Goal: Information Seeking & Learning: Check status

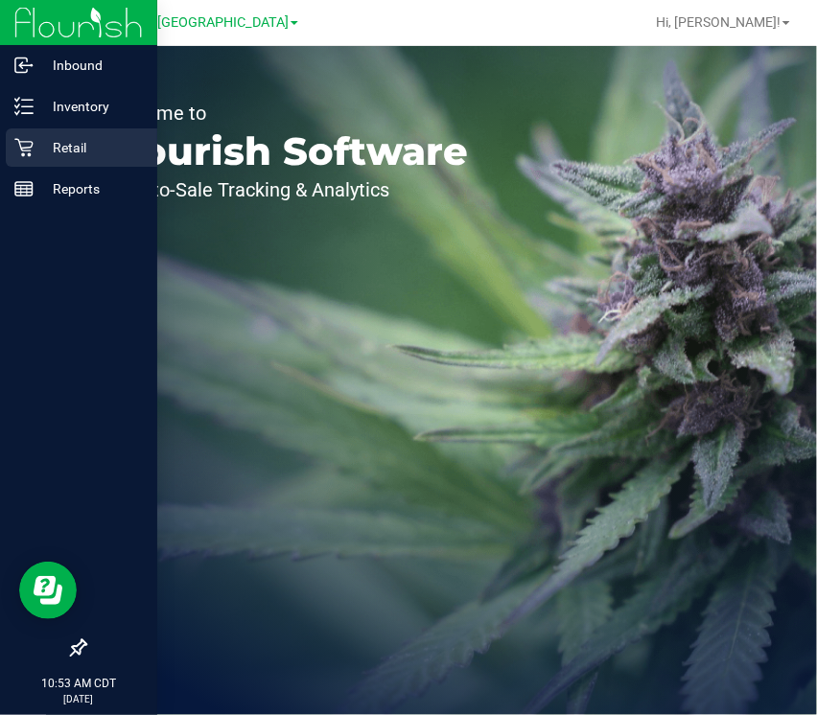
click at [27, 150] on icon at bounding box center [23, 148] width 18 height 18
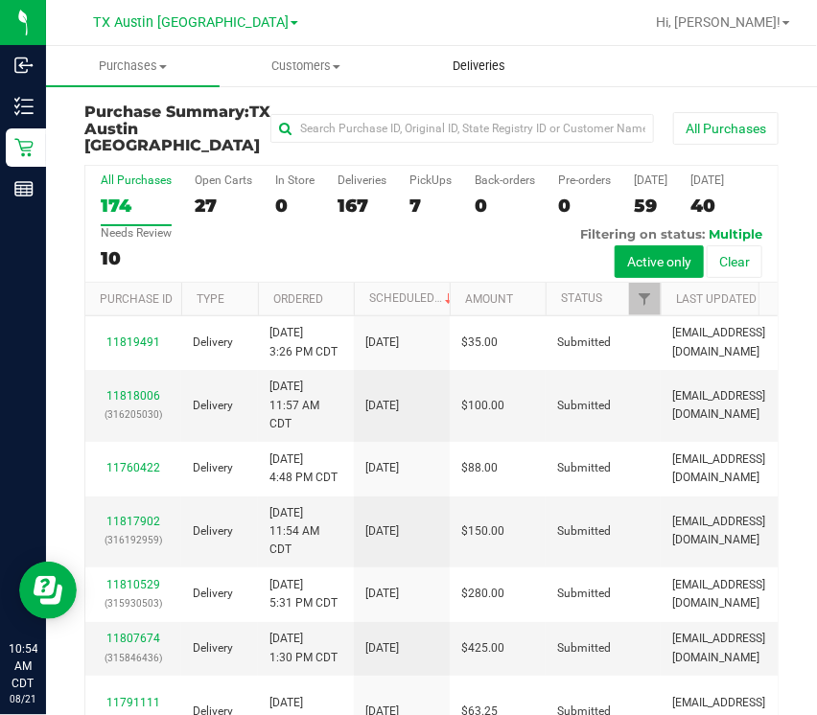
click at [511, 56] on uib-tab-heading "Deliveries" at bounding box center [480, 66] width 172 height 38
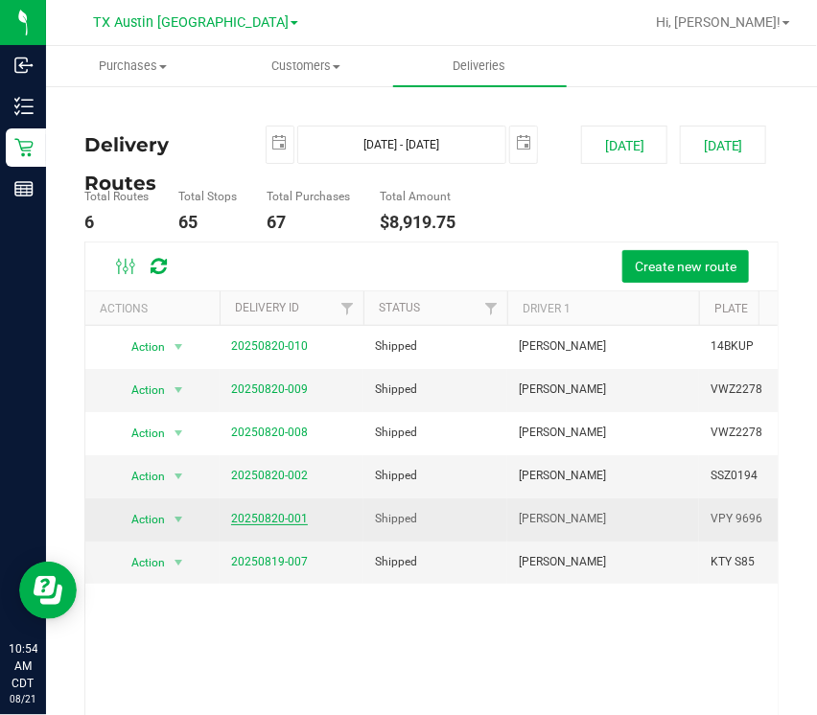
click at [277, 515] on link "20250820-001" at bounding box center [269, 518] width 77 height 13
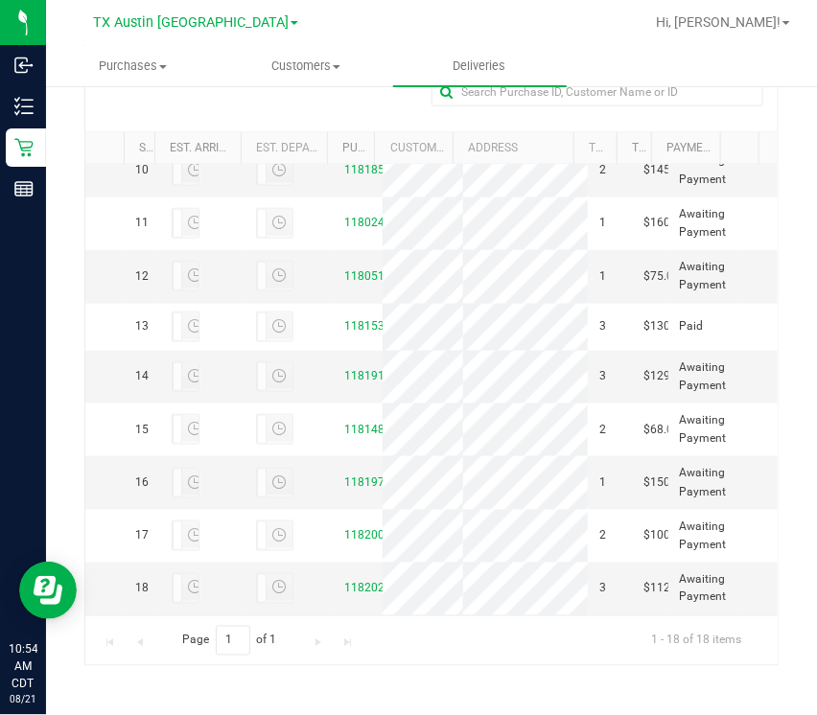
scroll to position [1090, 0]
click at [345, 582] on link "11820238" at bounding box center [372, 588] width 54 height 13
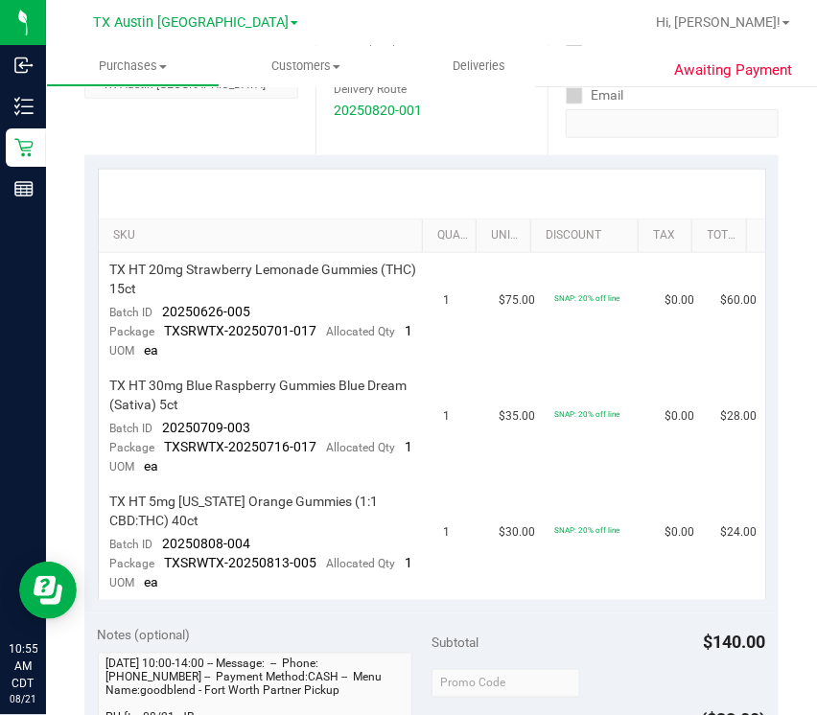
scroll to position [373, 0]
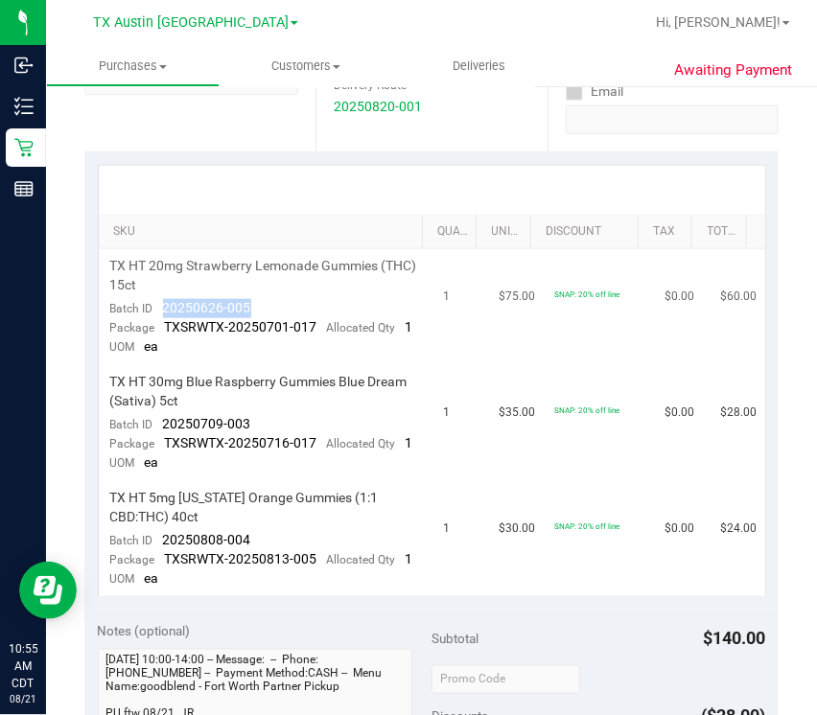
drag, startPoint x: 161, startPoint y: 305, endPoint x: 267, endPoint y: 296, distance: 105.8
click at [267, 296] on td "TX HT 20mg Strawberry Lemonade Gummies (THC) 15ct Batch ID 20250626-005 Package…" at bounding box center [266, 307] width 334 height 116
copy span "20250626-005"
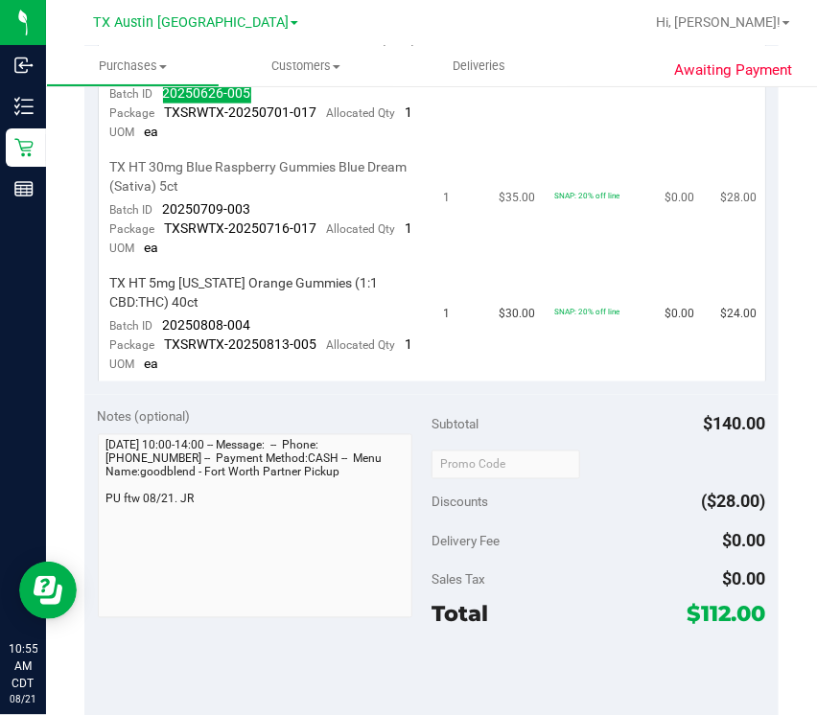
scroll to position [0, 0]
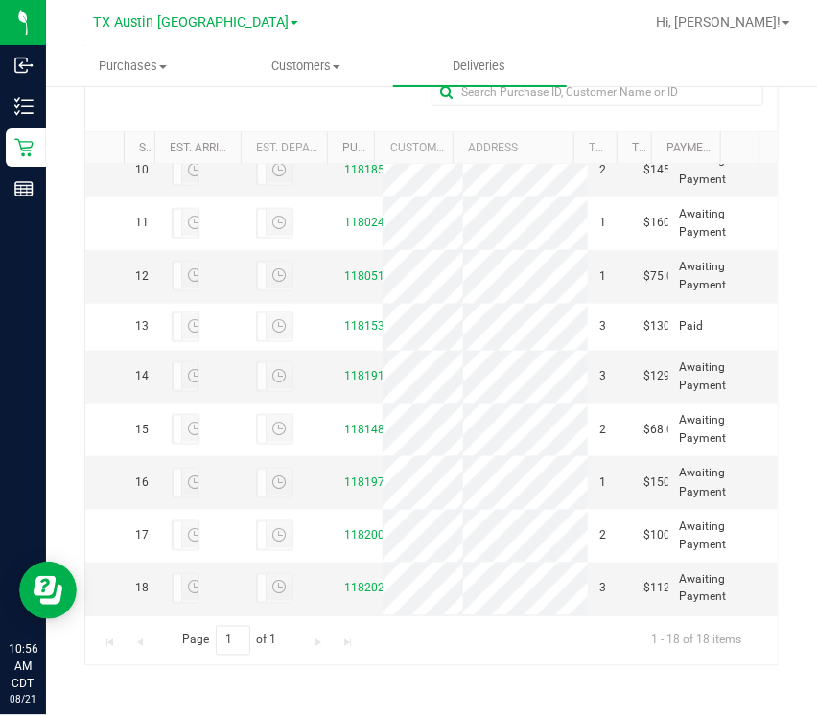
scroll to position [938, 0]
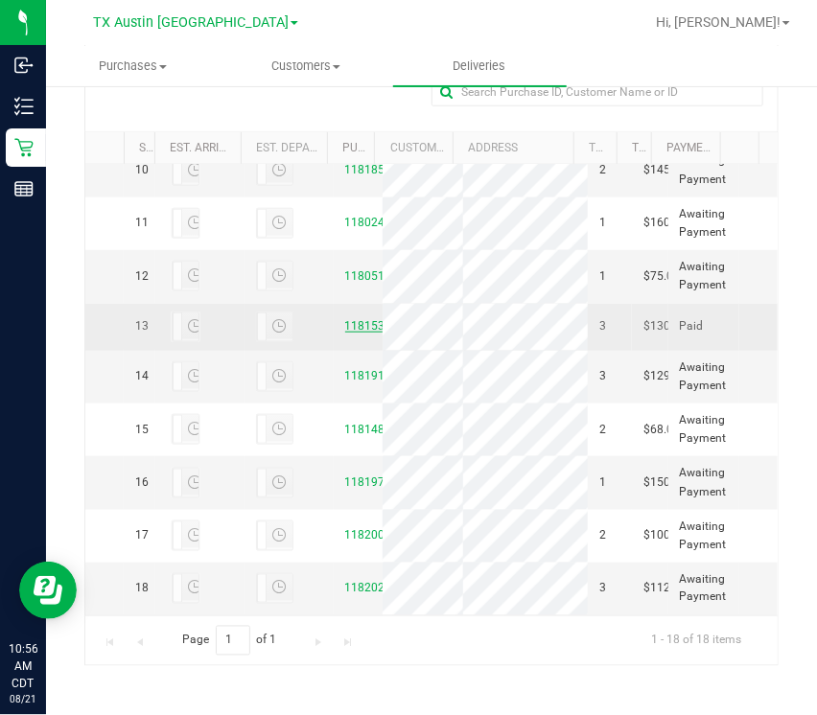
click at [362, 319] on link "11815333" at bounding box center [372, 325] width 54 height 13
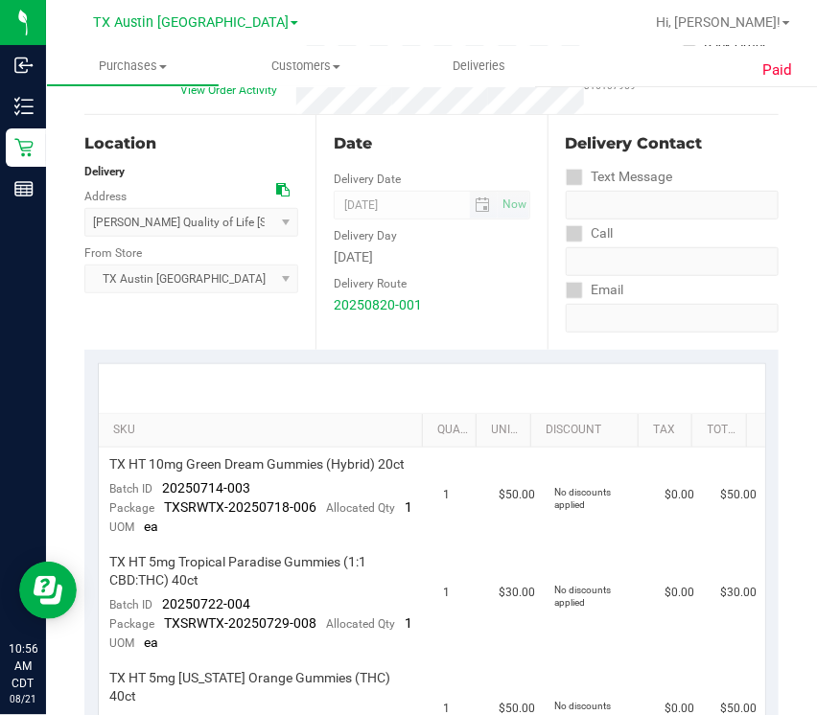
scroll to position [196, 0]
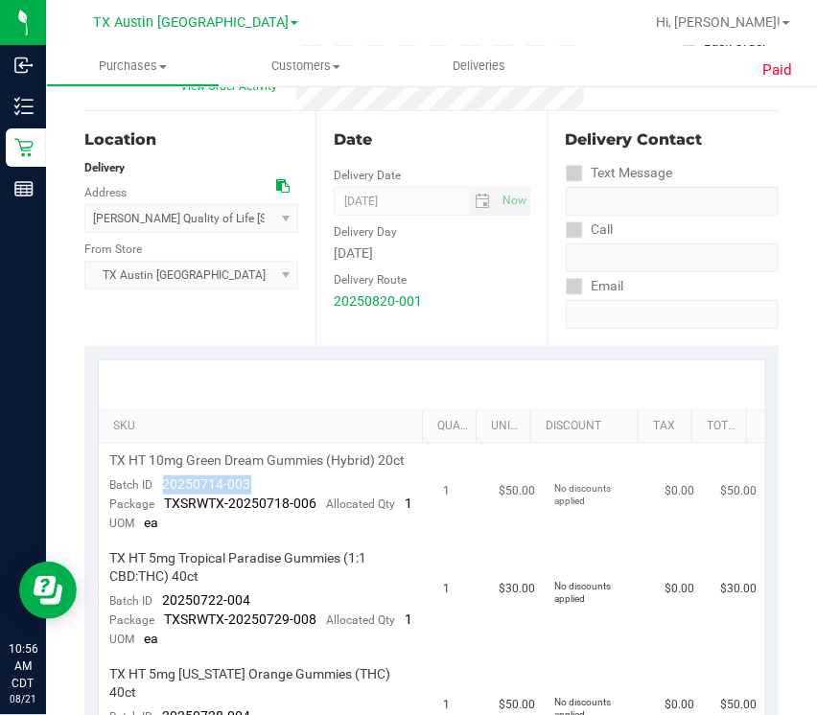
drag, startPoint x: 162, startPoint y: 502, endPoint x: 247, endPoint y: 501, distance: 85.3
click at [247, 495] on div "Batch ID 20250714-003" at bounding box center [180, 485] width 141 height 19
copy span "20250714-003"
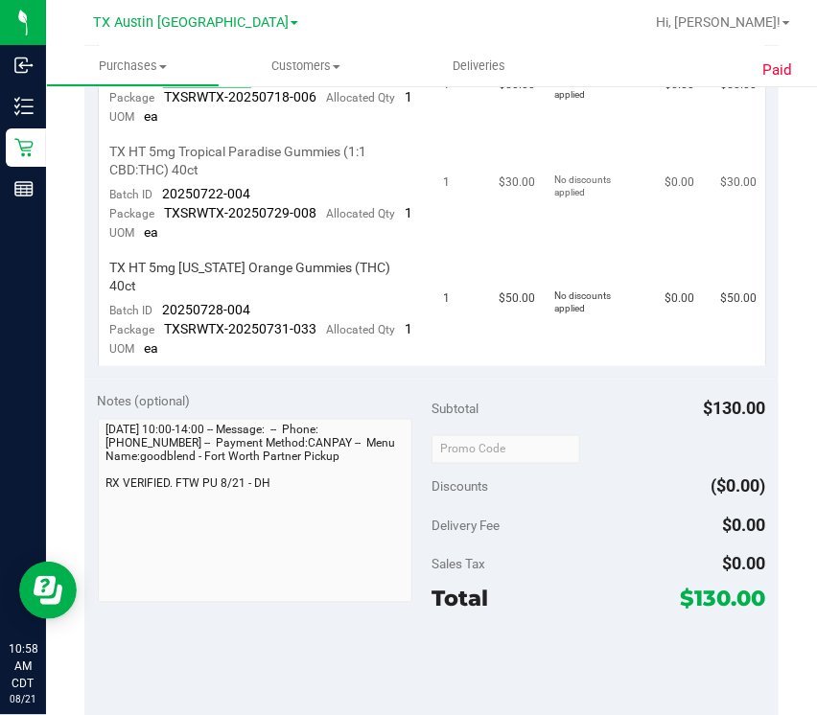
scroll to position [0, 0]
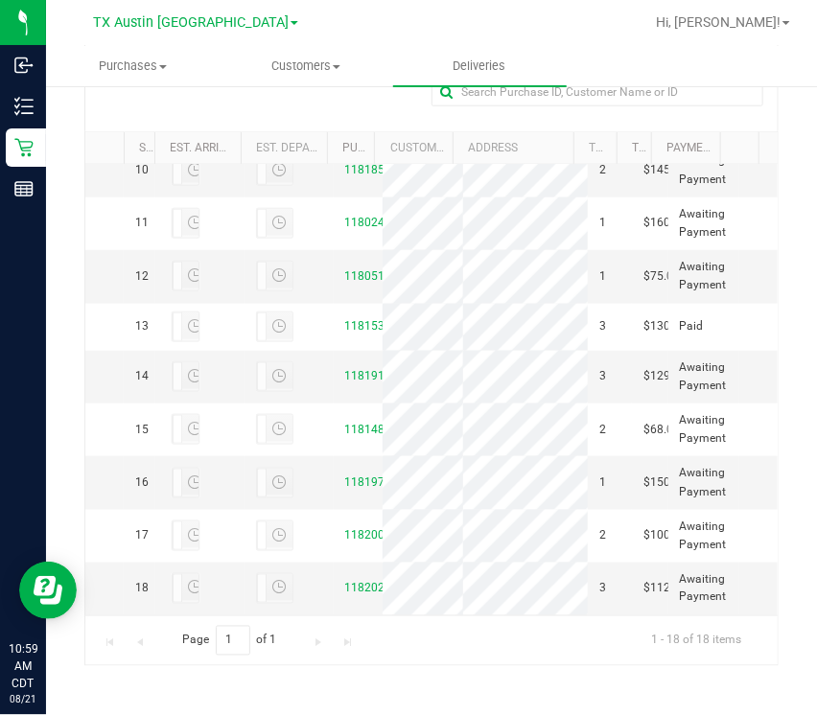
scroll to position [605, 0]
click at [345, 176] on link "11818580" at bounding box center [372, 169] width 54 height 13
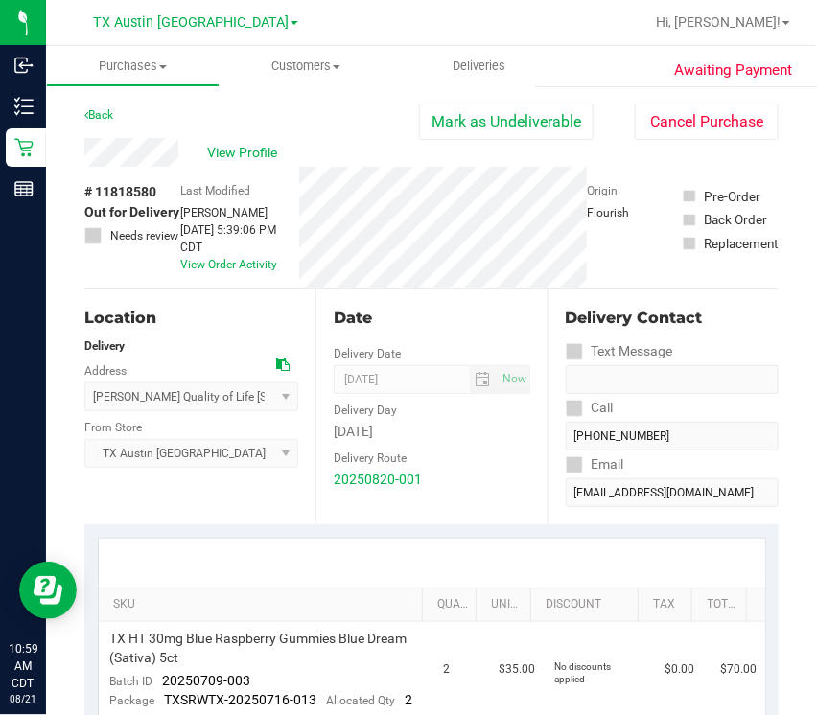
scroll to position [311, 0]
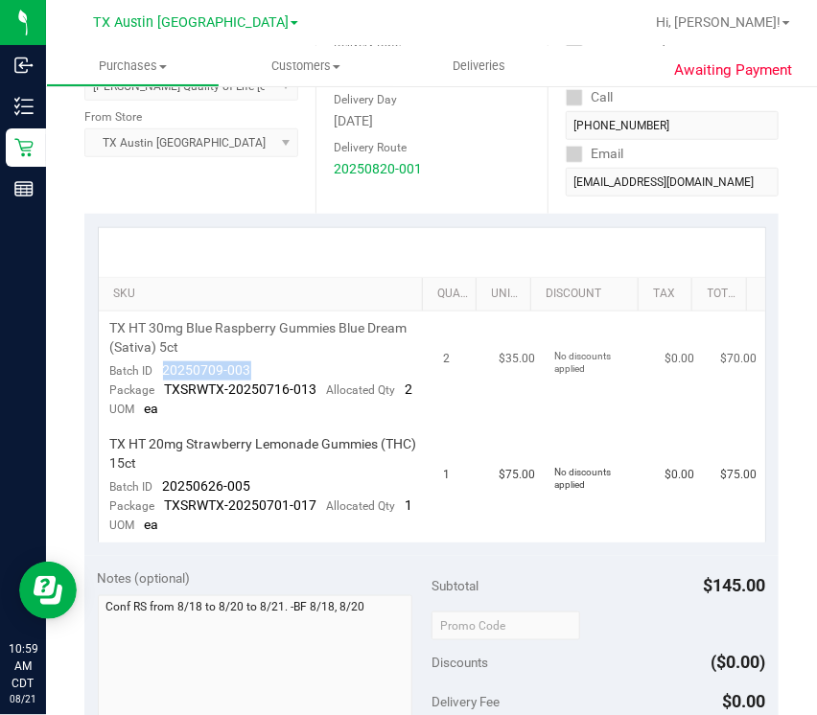
drag, startPoint x: 163, startPoint y: 366, endPoint x: 257, endPoint y: 375, distance: 94.4
click at [257, 375] on td "TX HT 30mg Blue Raspberry Gummies Blue Dream (Sativa) 5ct Batch ID 20250709-003…" at bounding box center [266, 370] width 334 height 116
copy span "20250709-003"
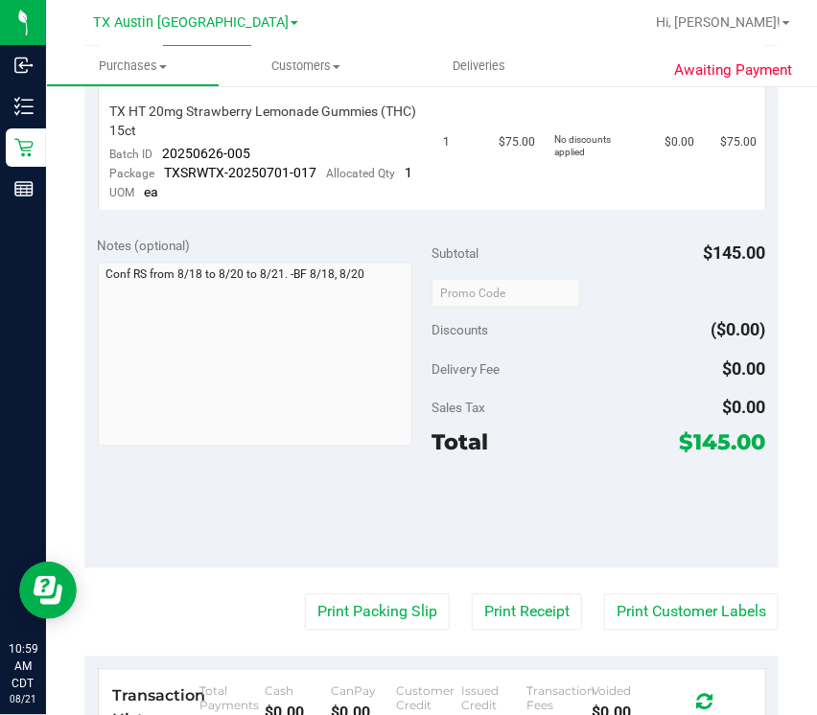
scroll to position [0, 0]
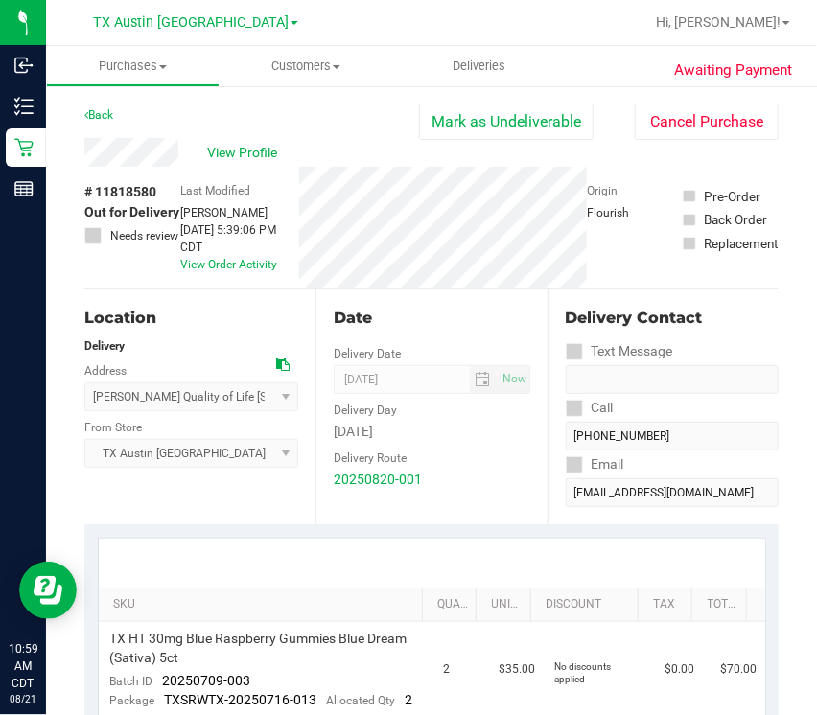
click at [116, 190] on span "# 11818580" at bounding box center [120, 192] width 72 height 20
copy span "11818580"
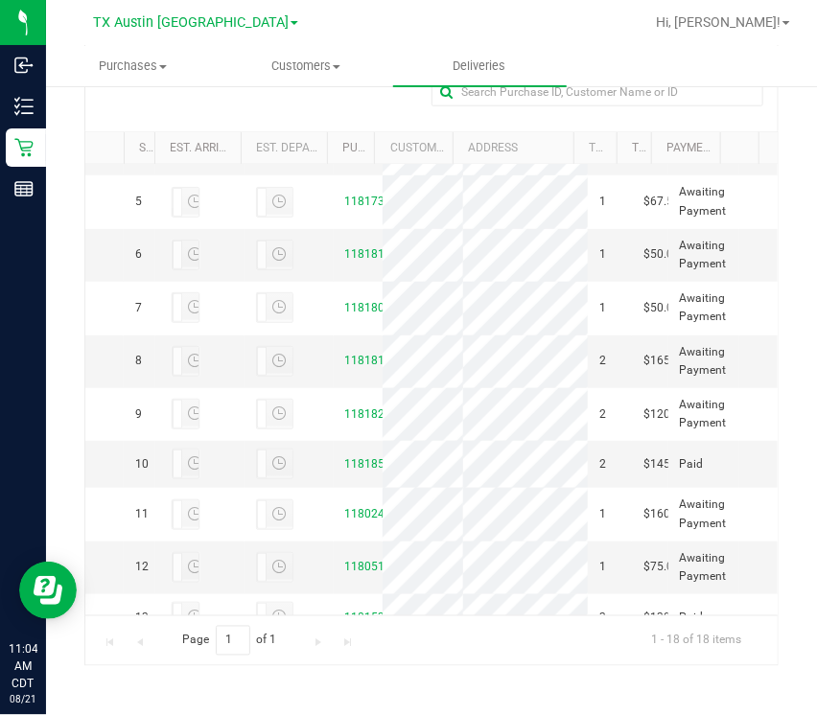
scroll to position [203, 0]
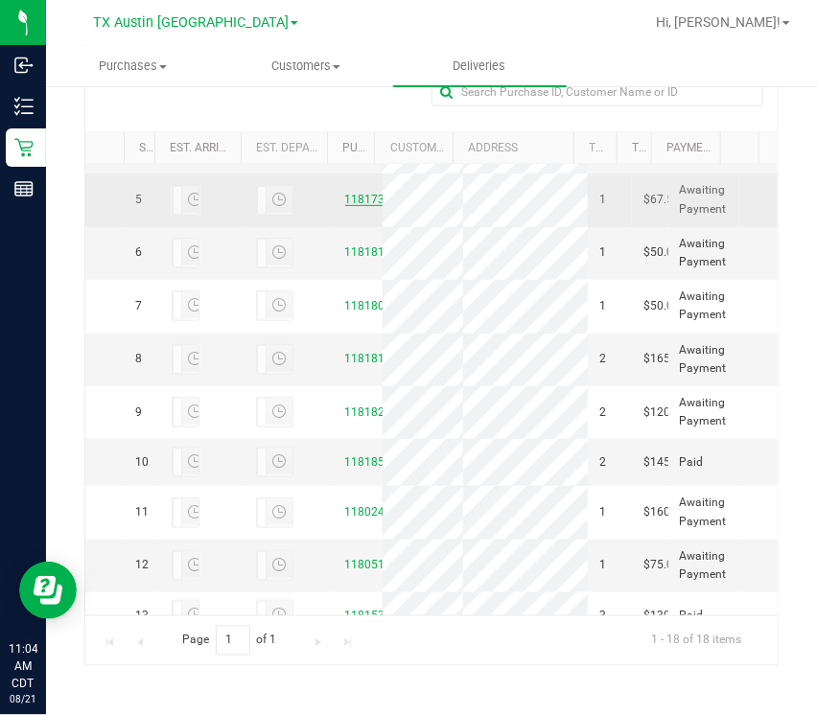
click at [353, 226] on td "11817345" at bounding box center [358, 200] width 49 height 53
click at [353, 206] on link "11817345" at bounding box center [372, 199] width 54 height 13
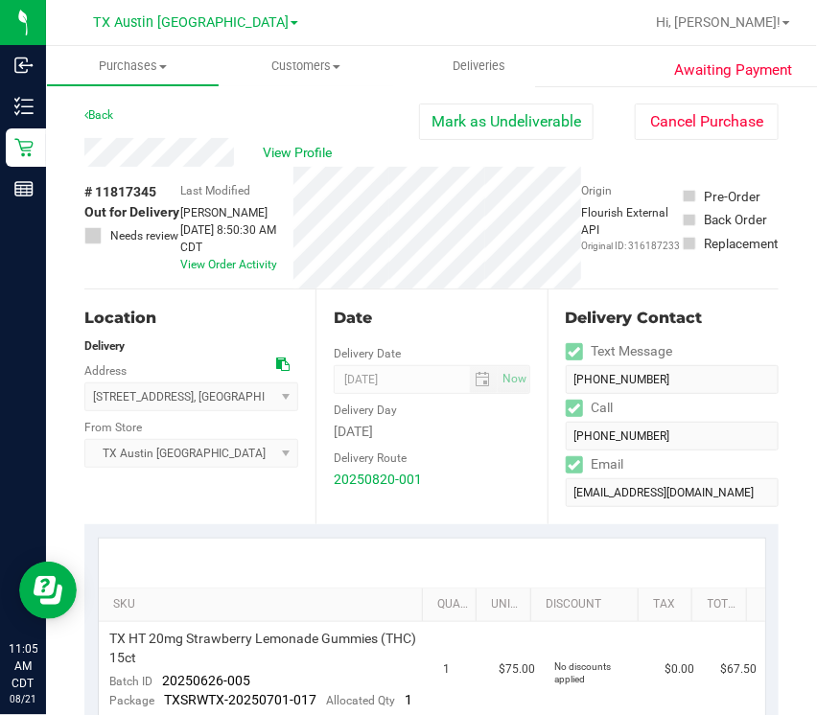
scroll to position [449, 0]
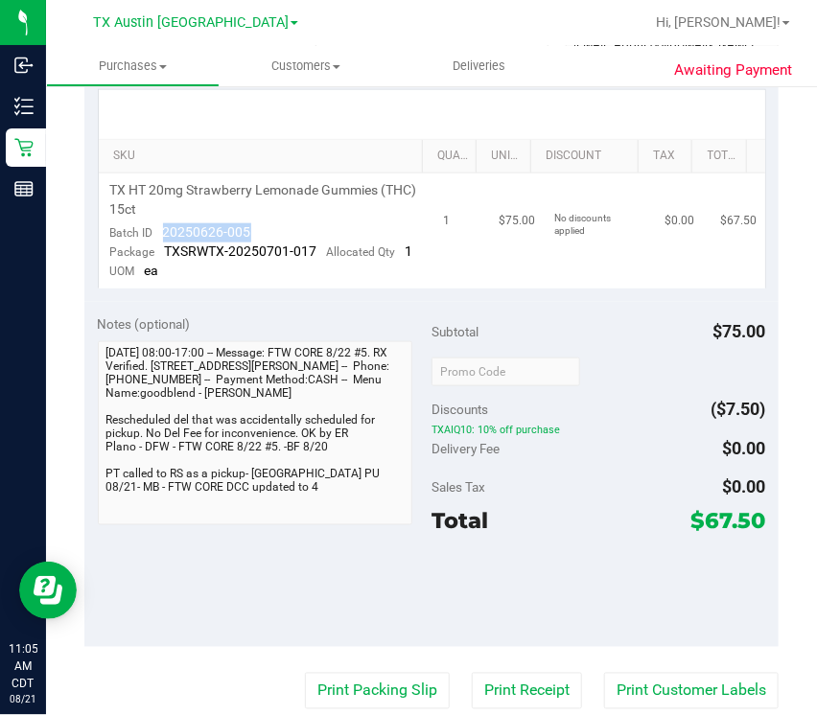
drag, startPoint x: 161, startPoint y: 227, endPoint x: 290, endPoint y: 234, distance: 128.7
click at [297, 236] on td "TX HT 20mg Strawberry Lemonade Gummies (THC) 15ct Batch ID 20250626-005 Package…" at bounding box center [266, 231] width 334 height 115
drag, startPoint x: 222, startPoint y: 232, endPoint x: 262, endPoint y: 245, distance: 41.5
click at [262, 245] on span "TXSRWTX-20250701-017" at bounding box center [241, 251] width 152 height 15
drag, startPoint x: 162, startPoint y: 226, endPoint x: 263, endPoint y: 222, distance: 100.8
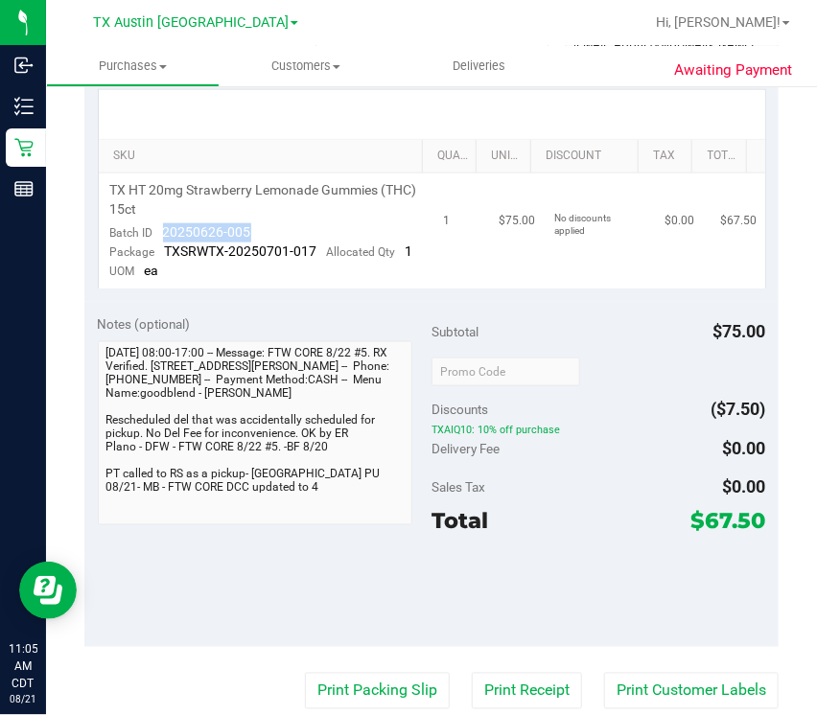
click at [263, 222] on td "TX HT 20mg Strawberry Lemonade Gummies (THC) 15ct Batch ID 20250626-005 Package…" at bounding box center [266, 231] width 334 height 115
drag, startPoint x: 218, startPoint y: 221, endPoint x: 260, endPoint y: 231, distance: 43.5
click at [261, 231] on td "TX HT 20mg Strawberry Lemonade Gummies (THC) 15ct Batch ID 20250626-005 Package…" at bounding box center [266, 231] width 334 height 115
copy span "20250626-005"
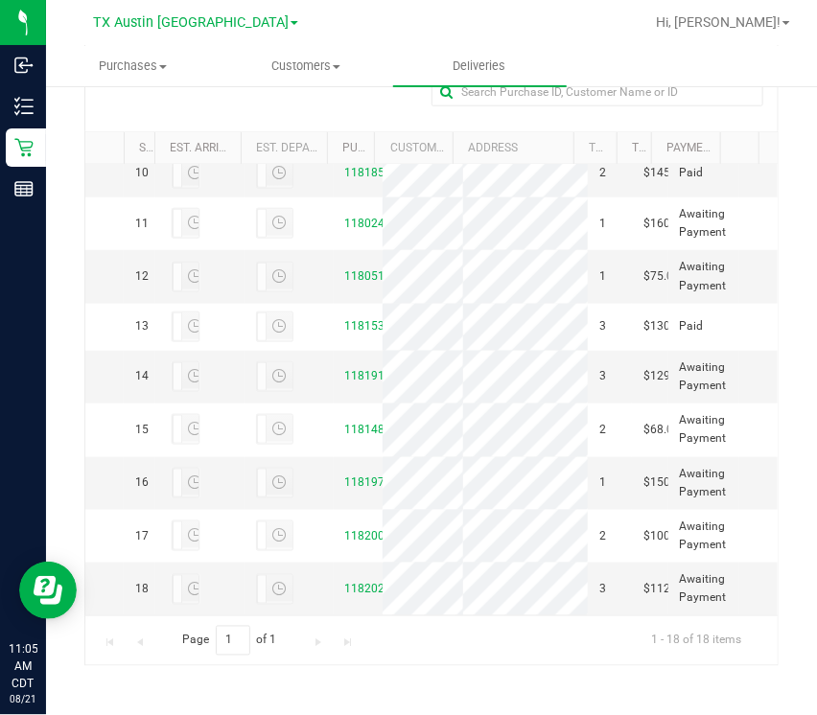
scroll to position [491, 0]
click at [356, 129] on link "11818240" at bounding box center [372, 122] width 54 height 13
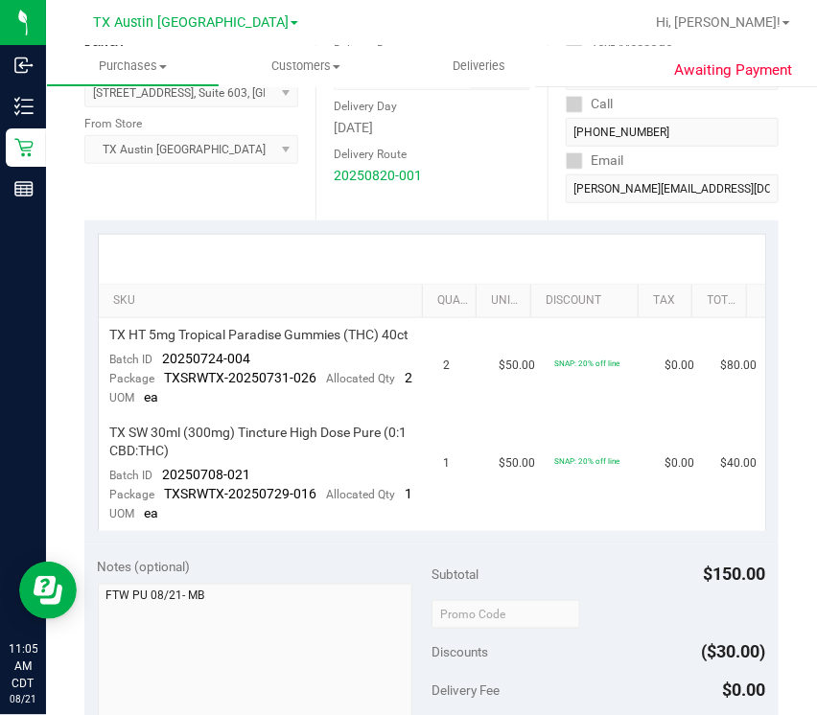
scroll to position [307, 0]
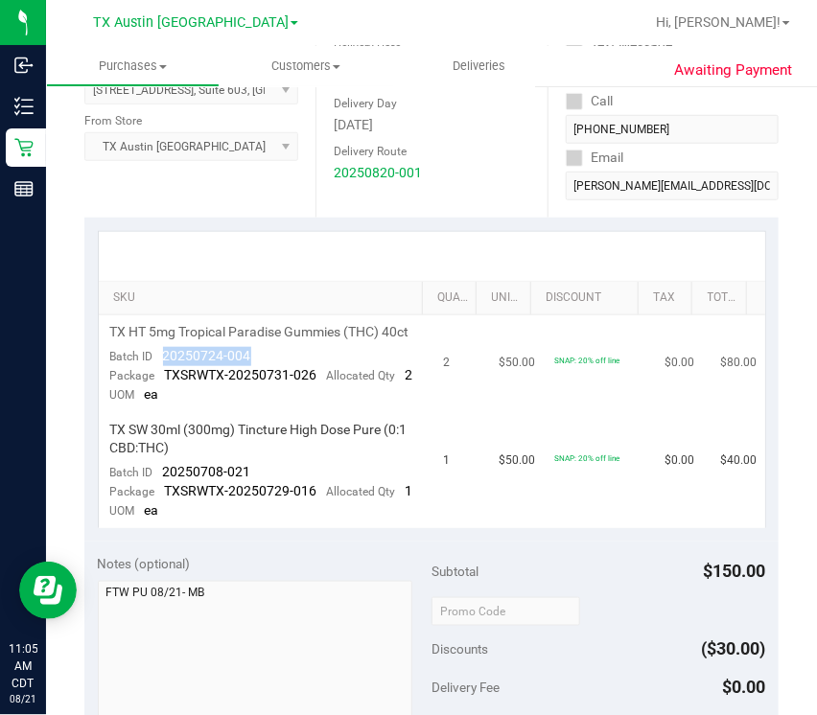
drag, startPoint x: 154, startPoint y: 372, endPoint x: 270, endPoint y: 371, distance: 116.0
click at [277, 371] on td "TX HT 5mg Tropical Paradise Gummies (THC) 40ct Batch ID 20250724-004 Package TX…" at bounding box center [266, 364] width 334 height 98
copy span "20250724-004"
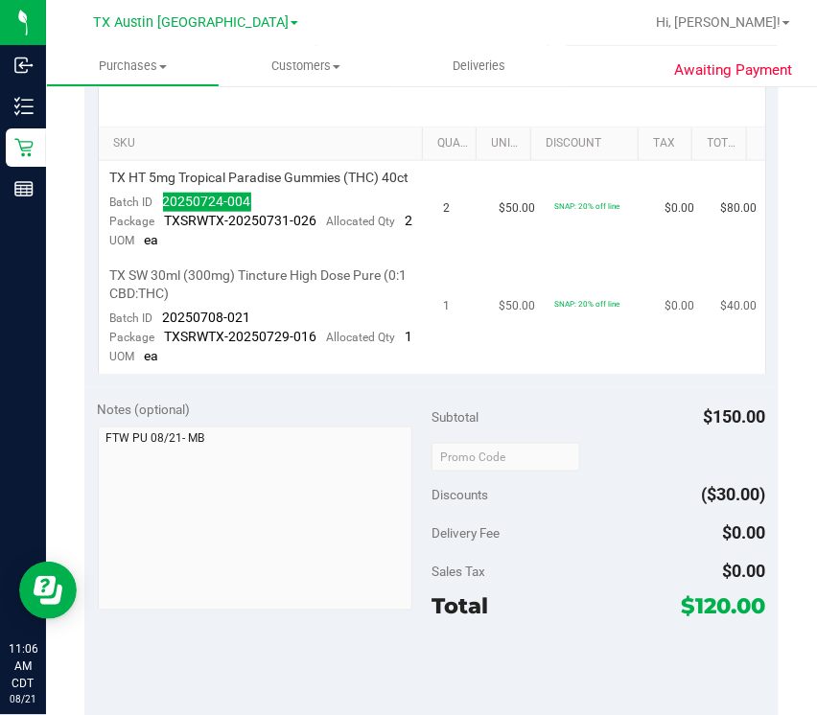
scroll to position [0, 0]
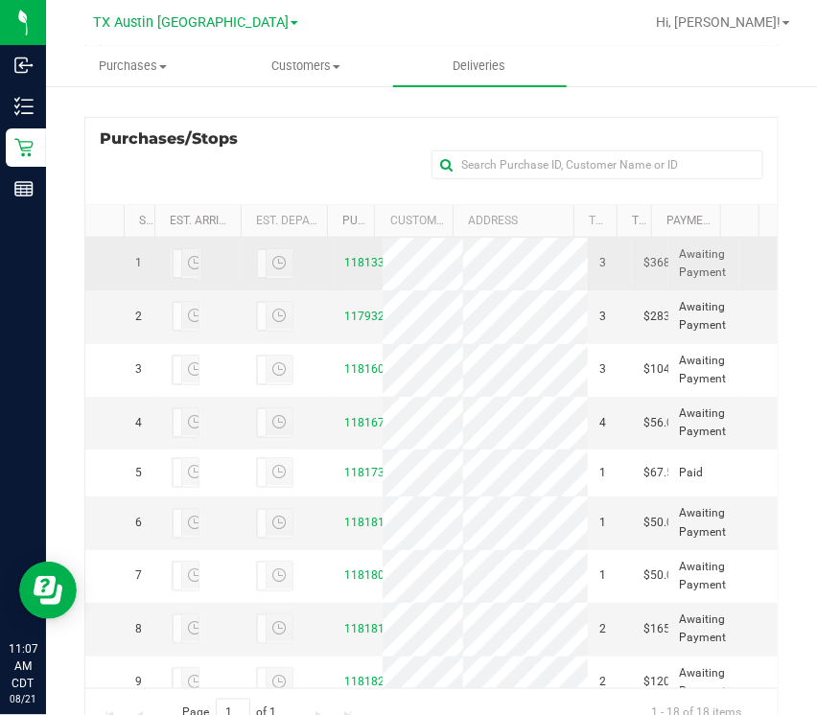
scroll to position [380, 0]
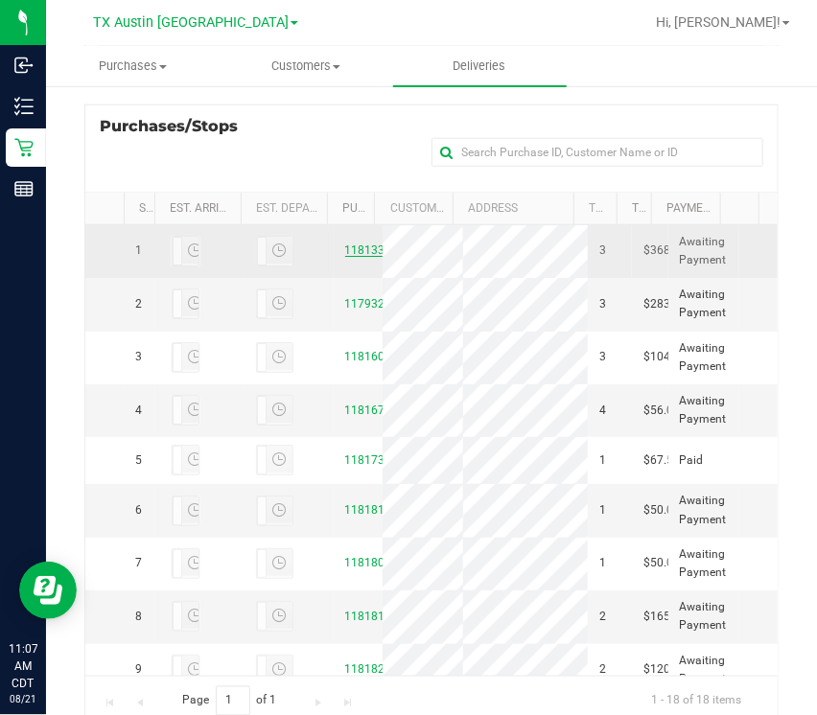
click at [345, 257] on link "11813396" at bounding box center [372, 250] width 54 height 13
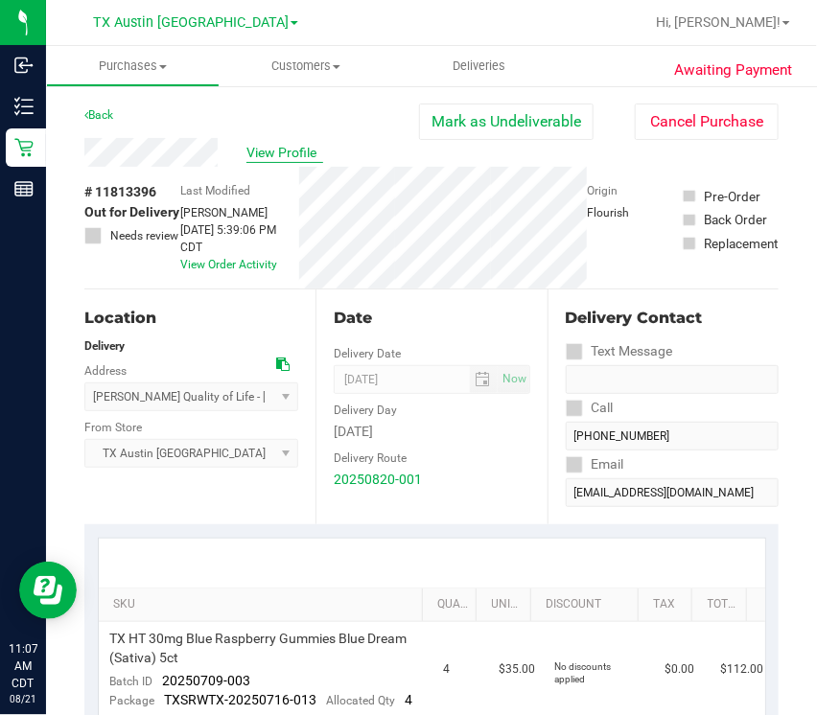
click at [292, 150] on span "View Profile" at bounding box center [284, 153] width 77 height 20
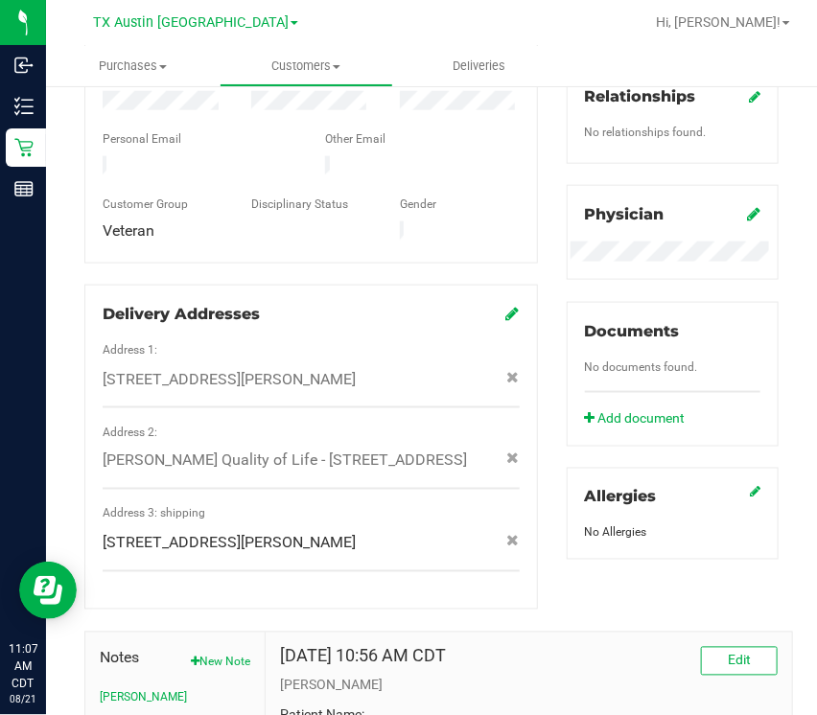
scroll to position [791, 0]
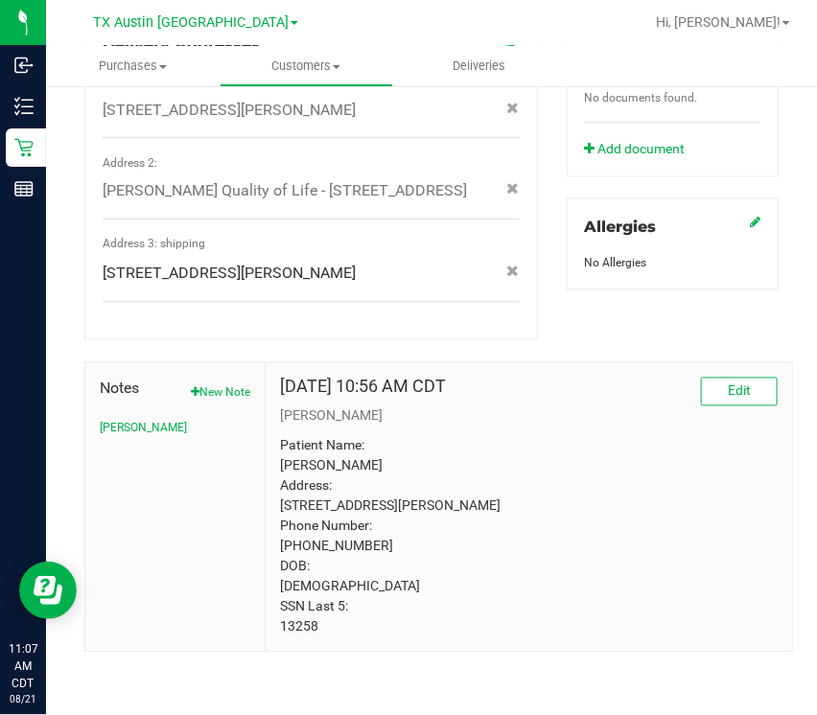
click at [280, 637] on p "Patient Name: David Cullins Address: 207 OVERTON RIDGE CIR Weatherford, TX, 760…" at bounding box center [529, 536] width 498 height 201
copy p "13258"
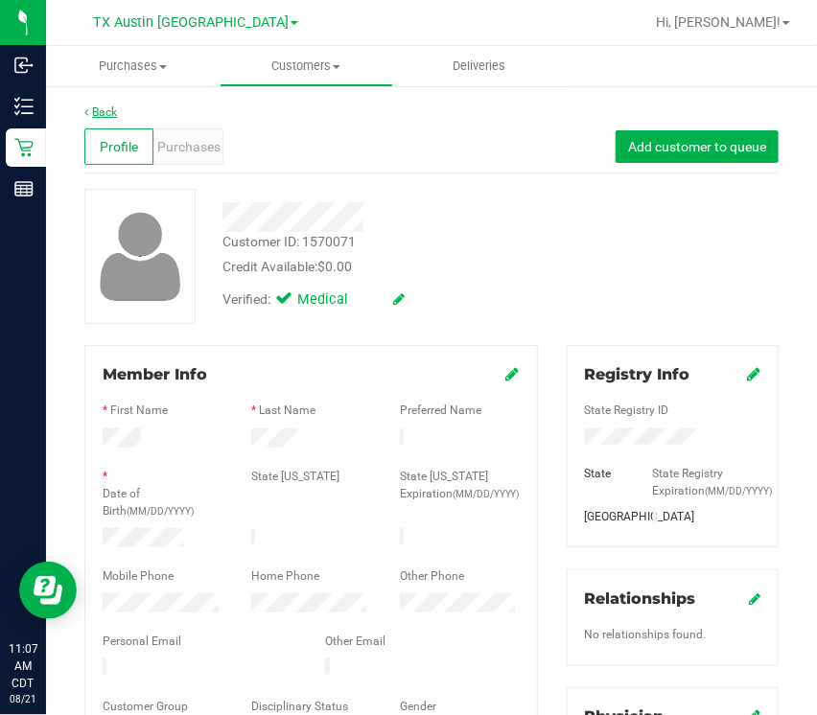
click at [97, 107] on link "Back" at bounding box center [100, 111] width 33 height 13
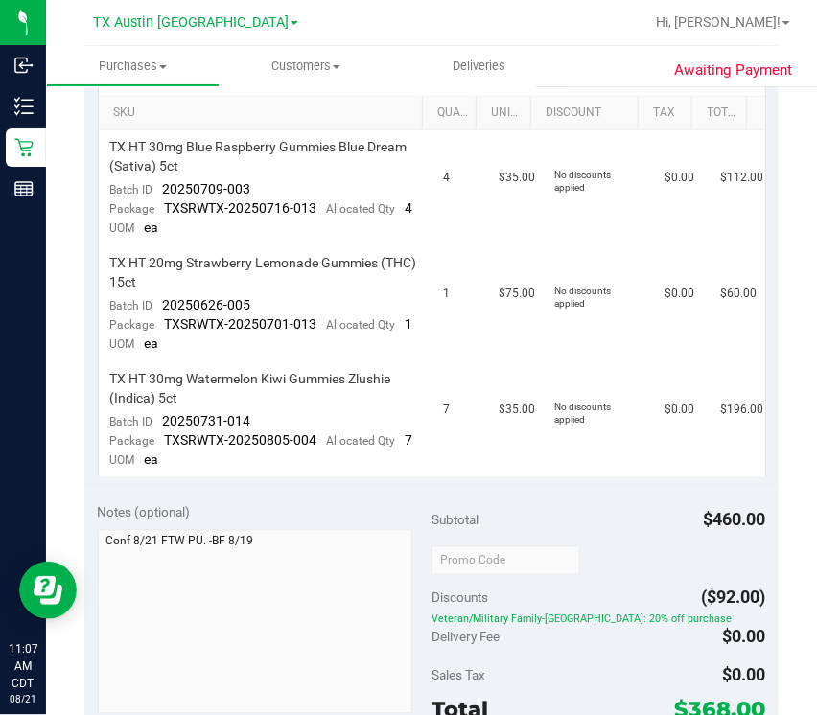
scroll to position [493, 0]
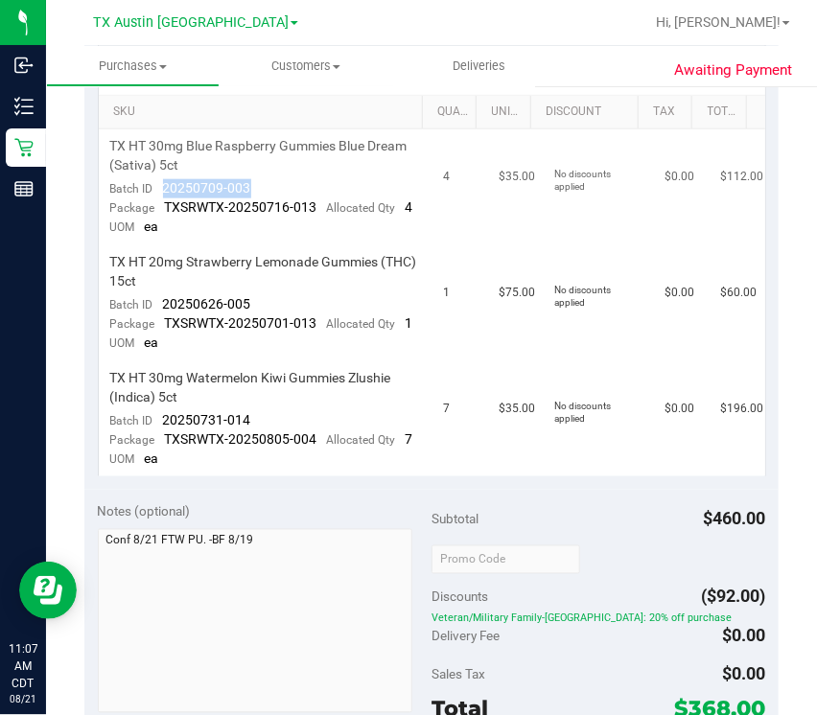
drag, startPoint x: 155, startPoint y: 180, endPoint x: 295, endPoint y: 180, distance: 140.0
click at [295, 180] on td "TX HT 30mg Blue Raspberry Gummies Blue Dream (Sativa) 5ct Batch ID 20250709-003…" at bounding box center [266, 187] width 334 height 116
copy span "20250709-003"
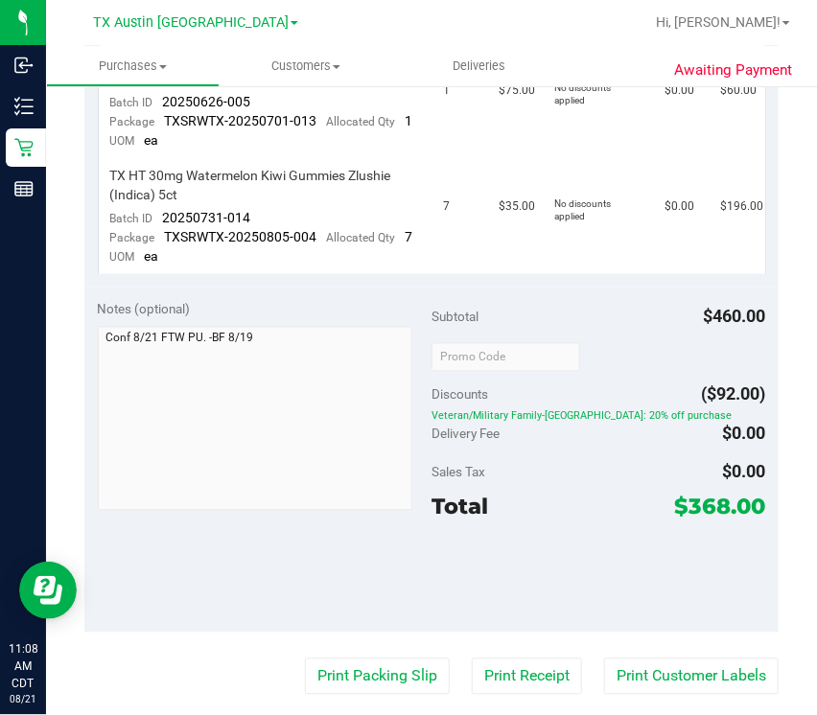
scroll to position [0, 0]
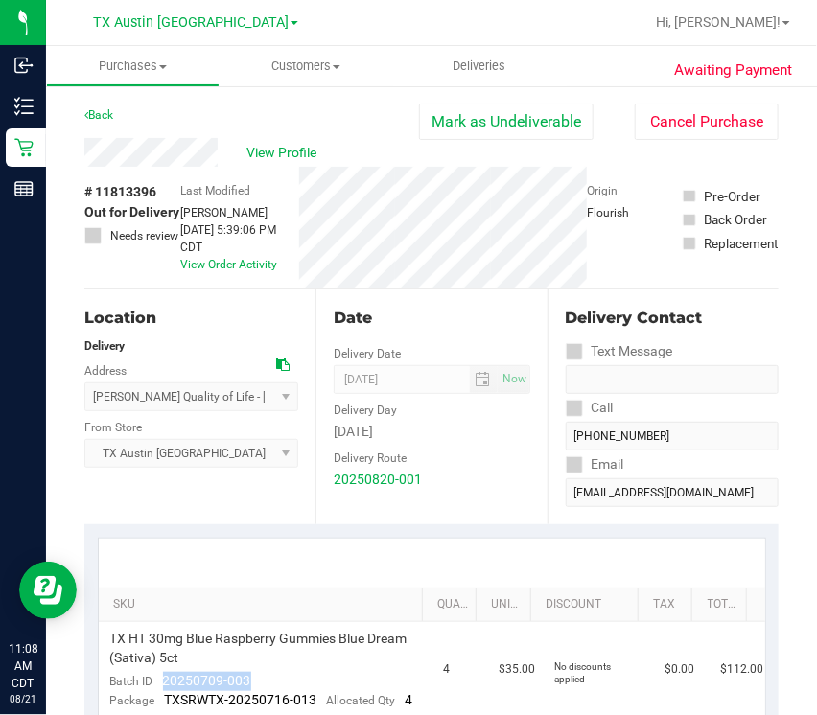
click at [131, 189] on span "# 11813396" at bounding box center [120, 192] width 72 height 20
copy span "11813396"
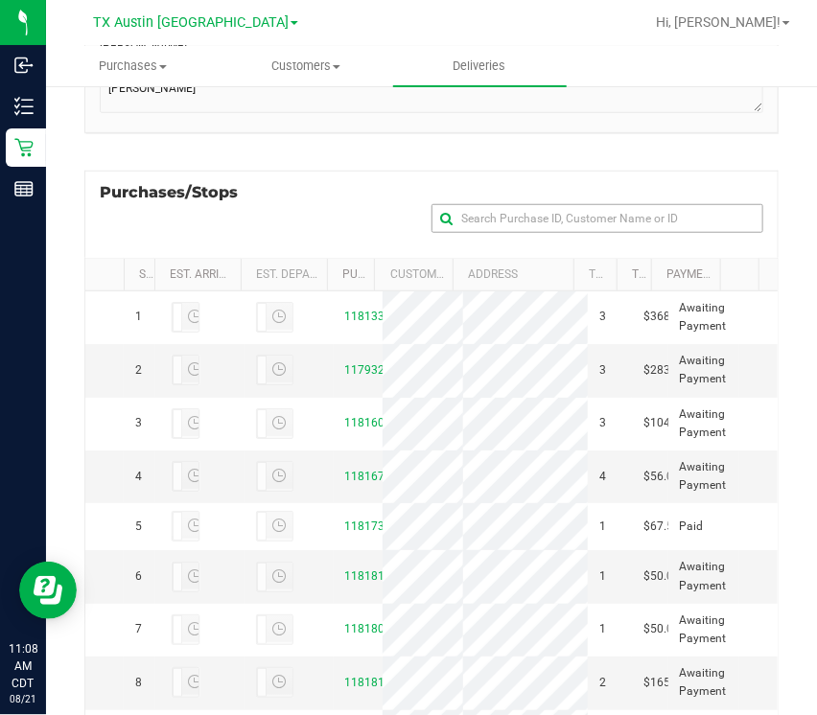
scroll to position [312, 0]
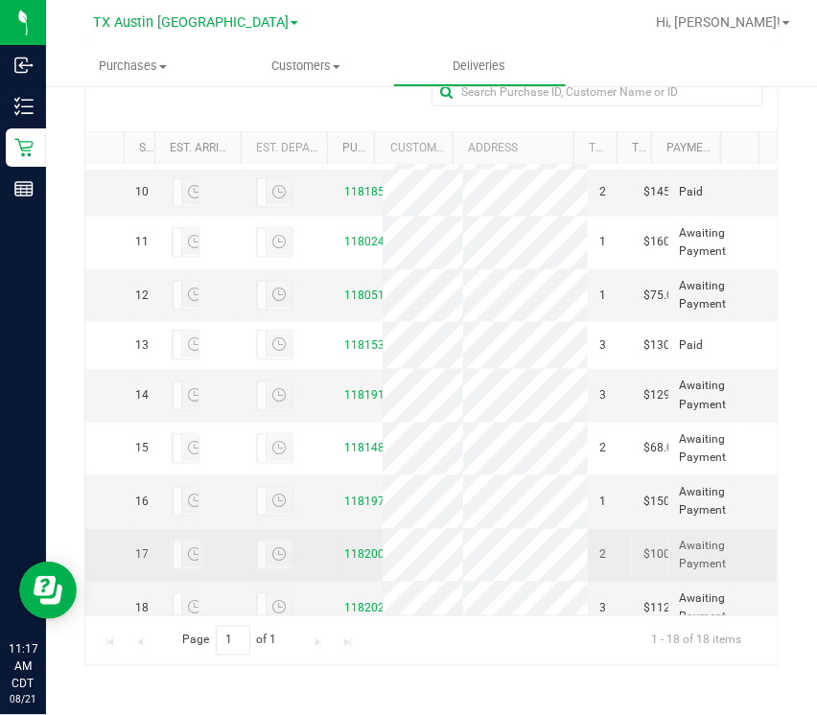
scroll to position [452, 0]
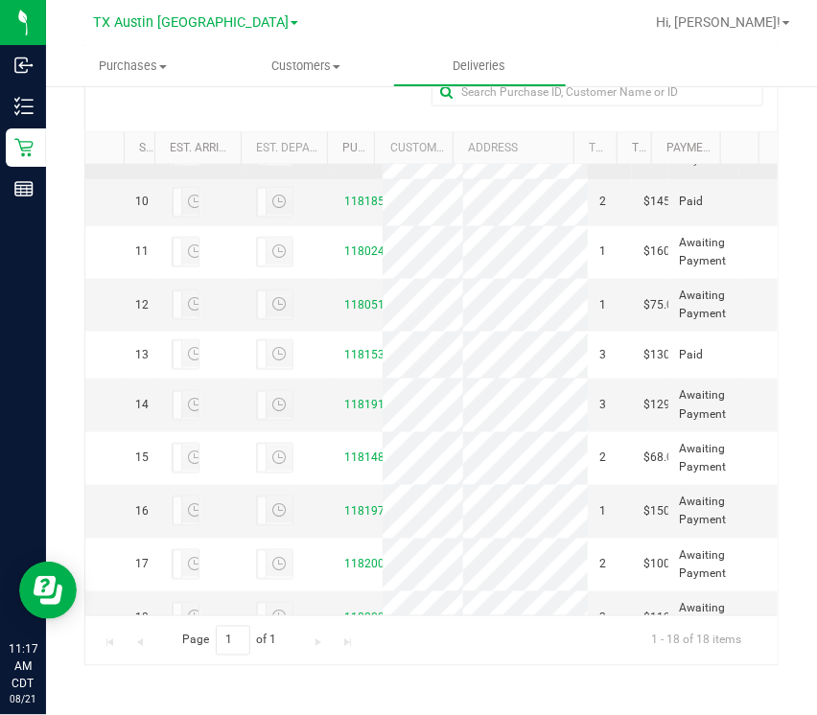
click at [338, 178] on td "11818240" at bounding box center [358, 152] width 49 height 53
copy link "11818240"
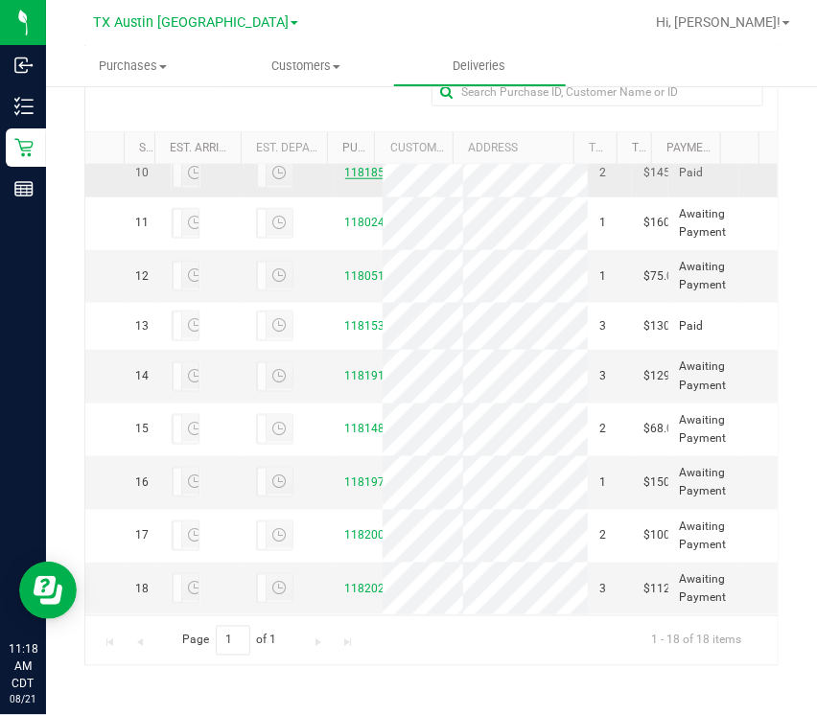
scroll to position [1090, 0]
click at [353, 580] on td "11820238" at bounding box center [358, 589] width 49 height 52
copy link "11820238"
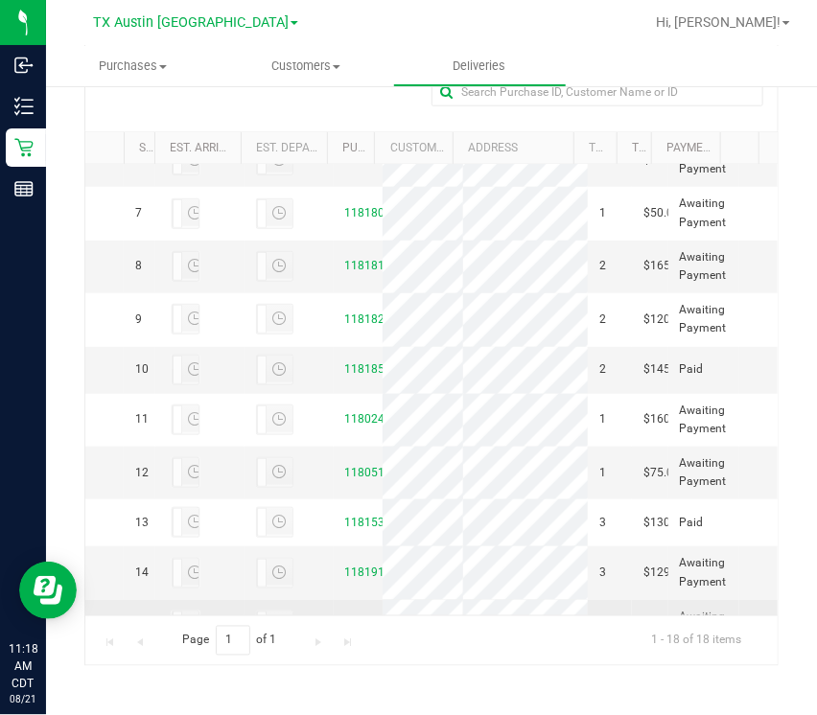
scroll to position [0, 0]
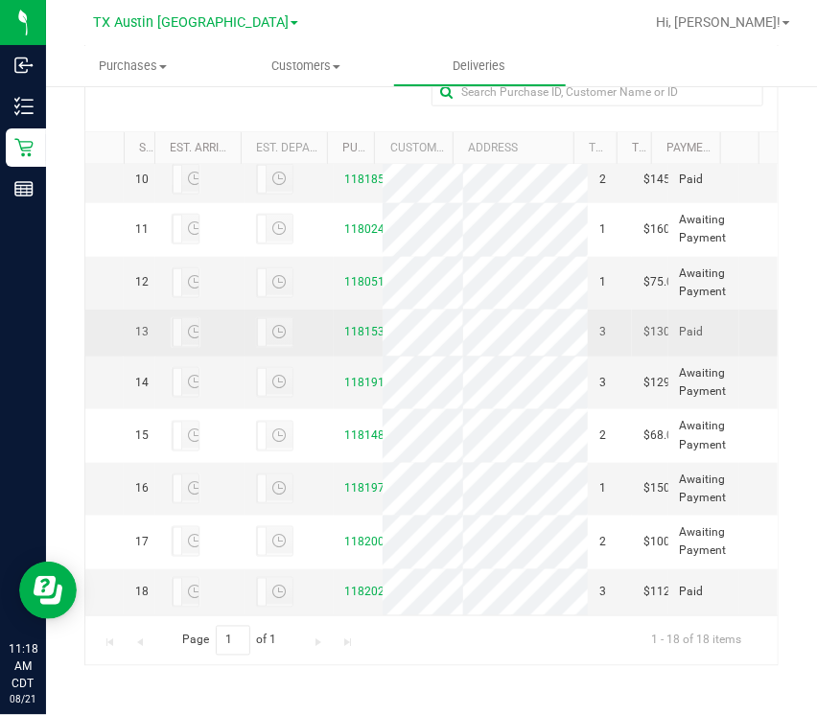
scroll to position [1090, 0]
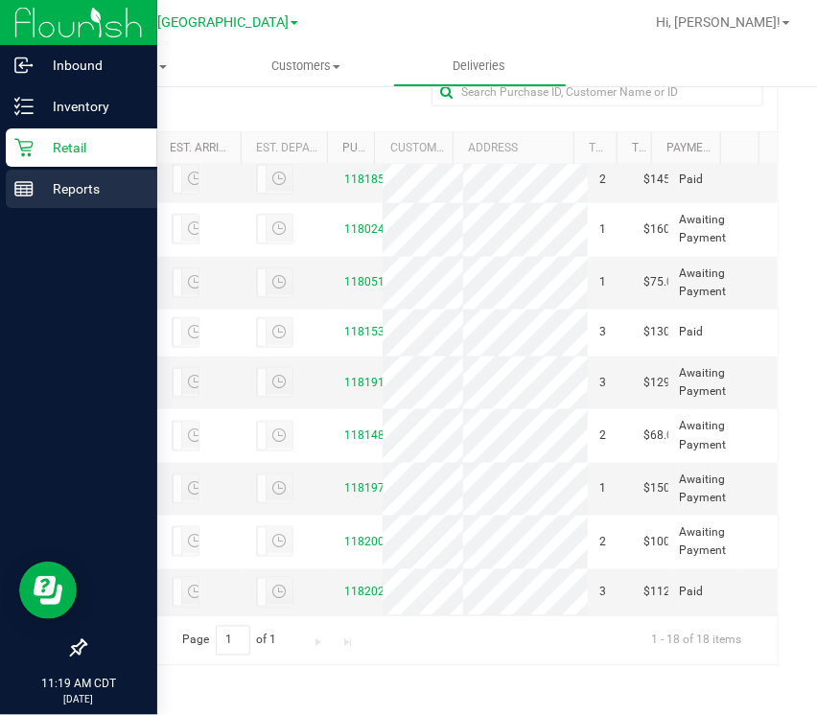
click at [23, 183] on icon at bounding box center [23, 188] width 19 height 19
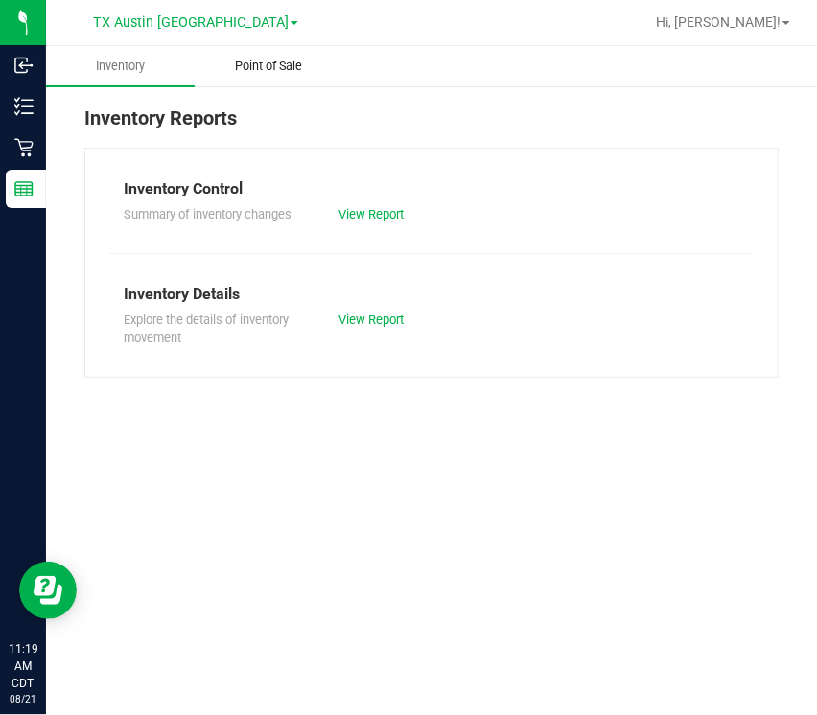
click at [308, 64] on span "Point of Sale" at bounding box center [268, 66] width 119 height 17
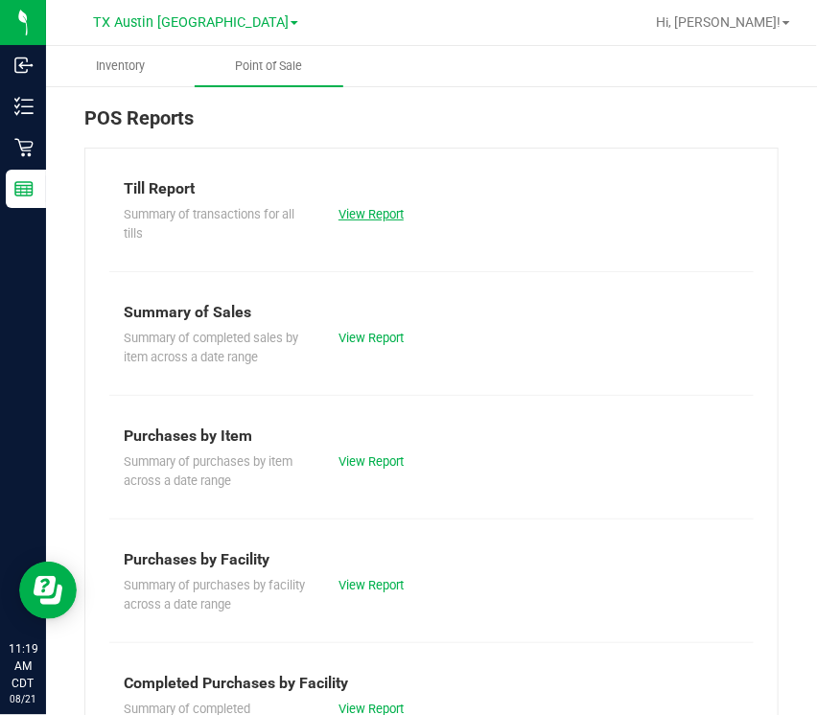
click at [340, 214] on link "View Report" at bounding box center [370, 214] width 65 height 14
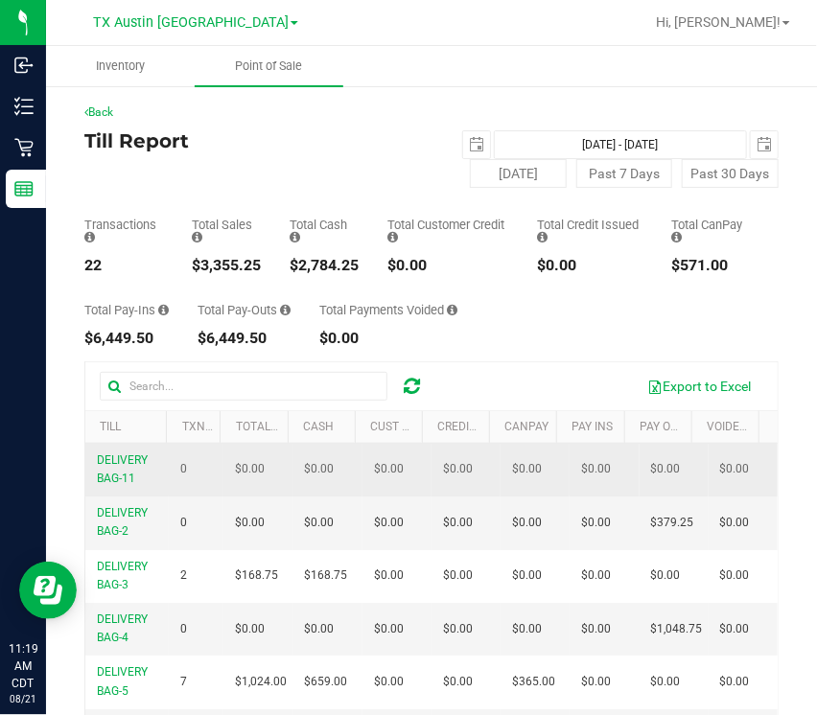
scroll to position [59, 0]
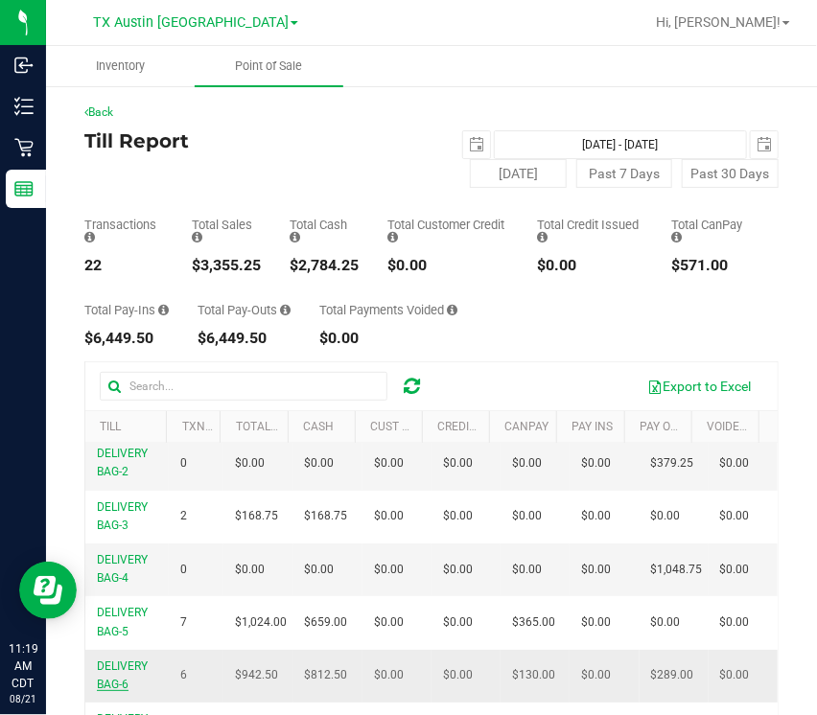
click at [115, 664] on span "DELIVERY BAG-6" at bounding box center [122, 676] width 51 height 32
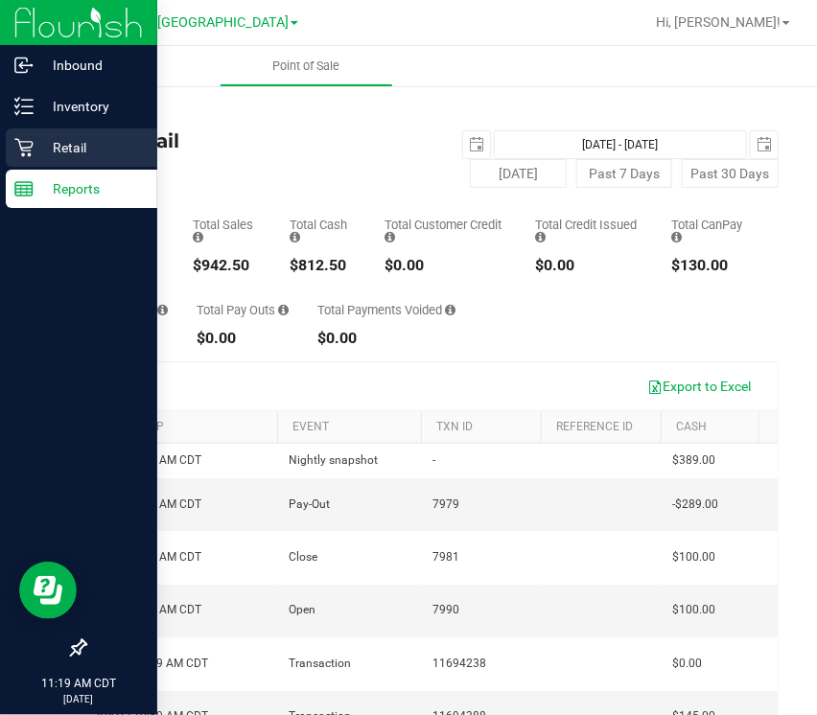
click at [1, 161] on link "Retail" at bounding box center [78, 148] width 157 height 41
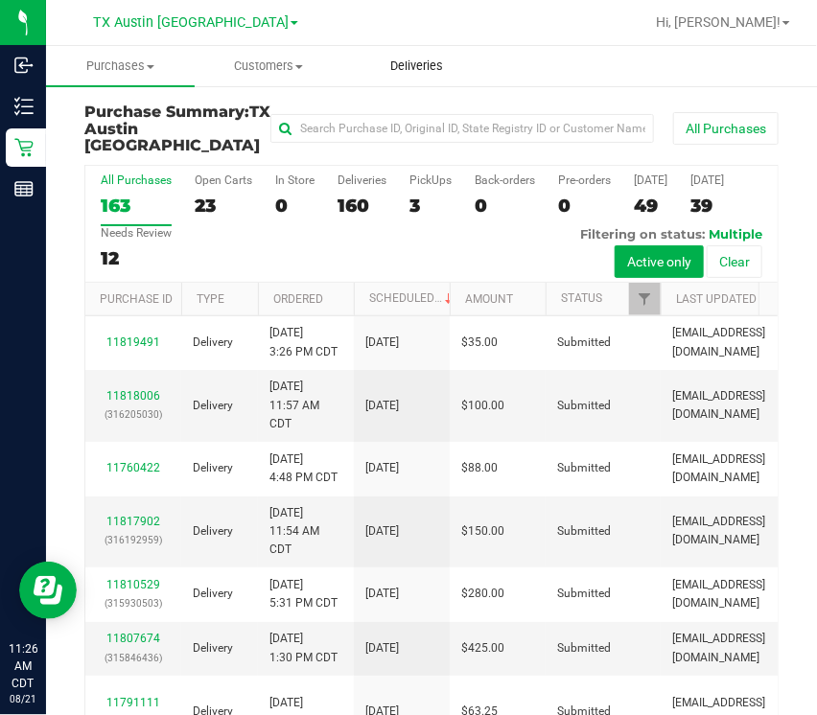
click at [435, 76] on uib-tab-heading "Deliveries" at bounding box center [417, 66] width 147 height 38
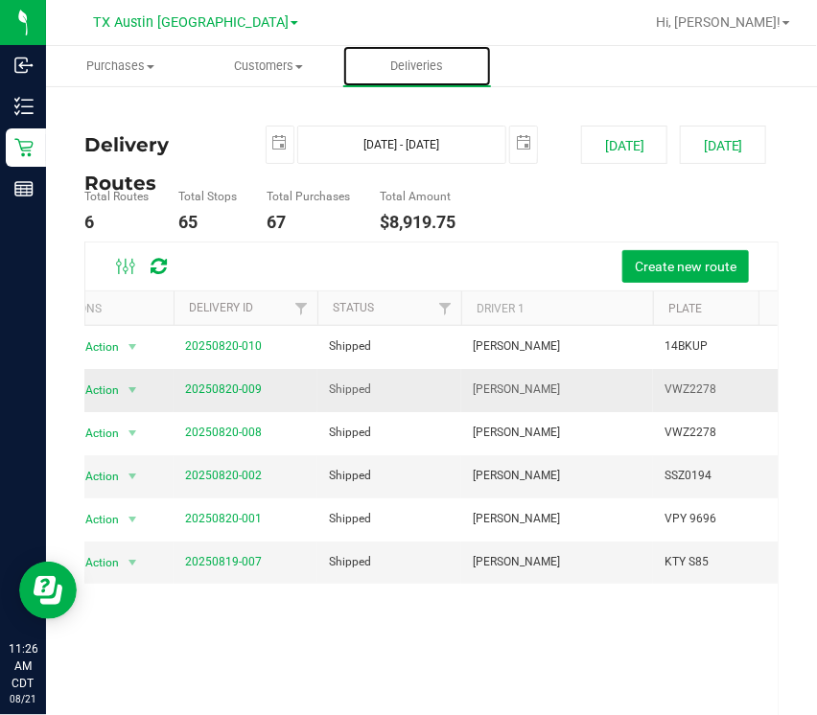
scroll to position [0, 14]
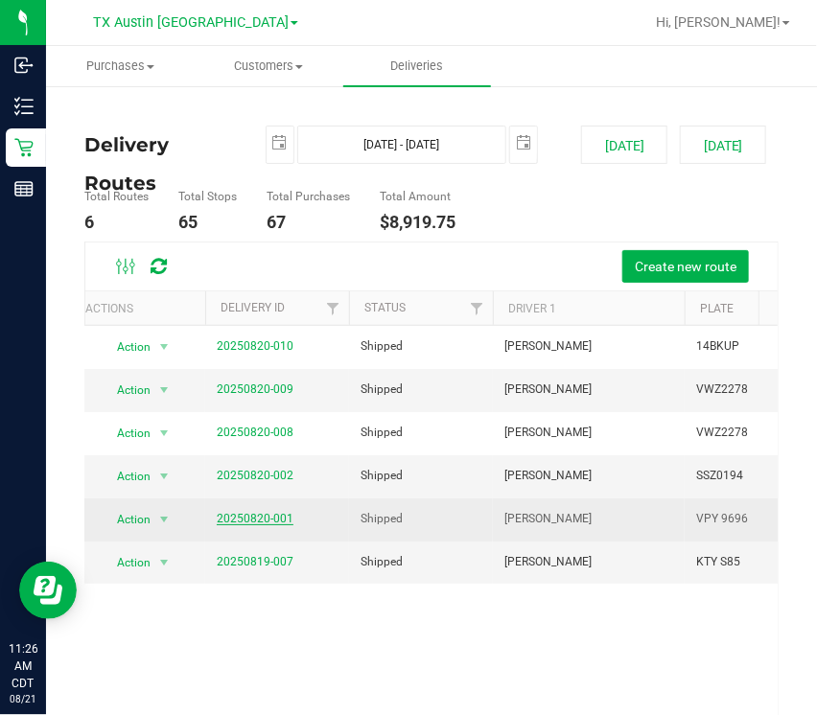
click at [253, 513] on link "20250820-001" at bounding box center [255, 518] width 77 height 13
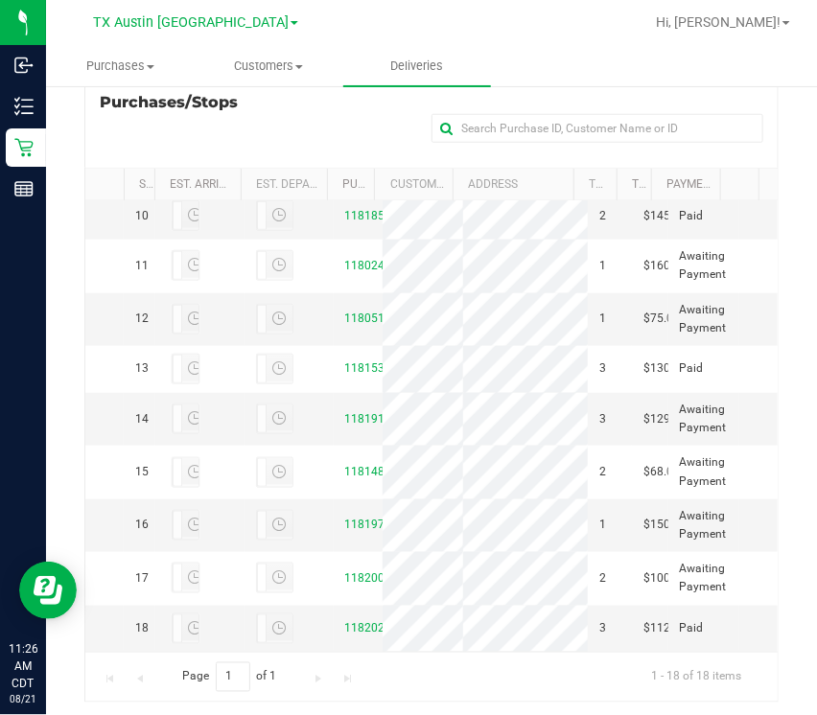
scroll to position [1090, 0]
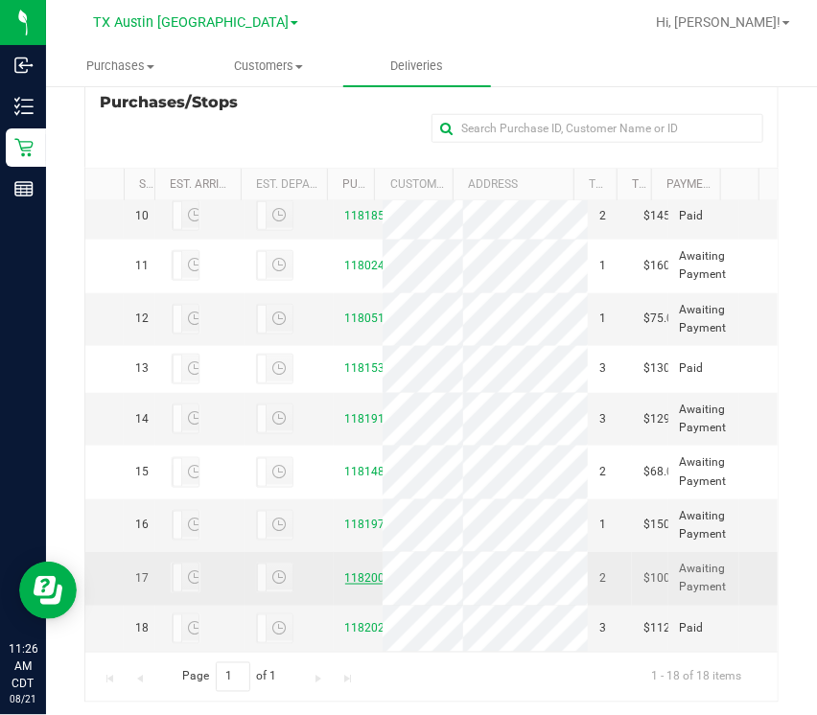
click at [361, 572] on link "11820037" at bounding box center [372, 578] width 54 height 13
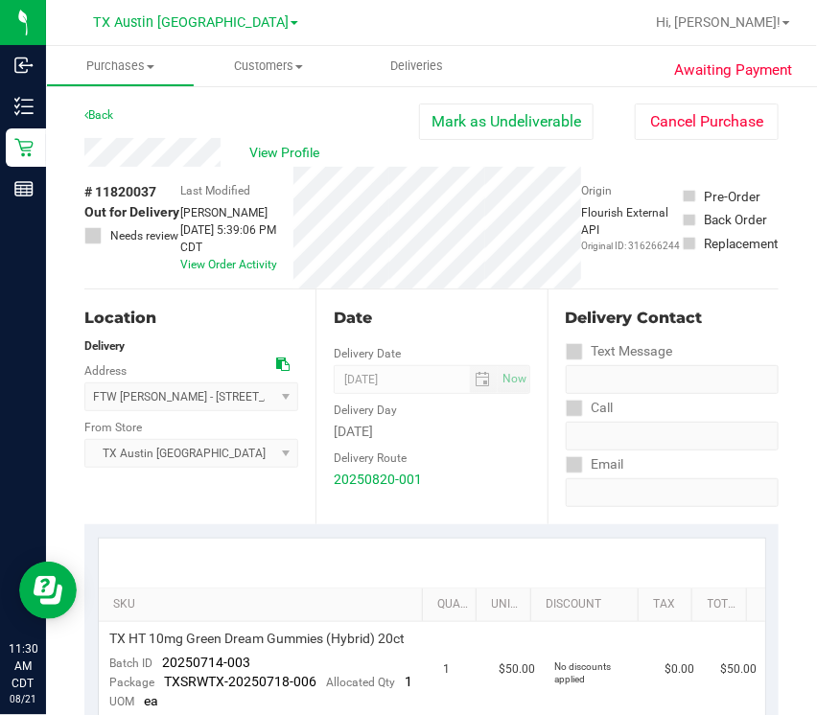
click at [144, 191] on span "# 11820037" at bounding box center [120, 192] width 72 height 20
copy span "11820037"
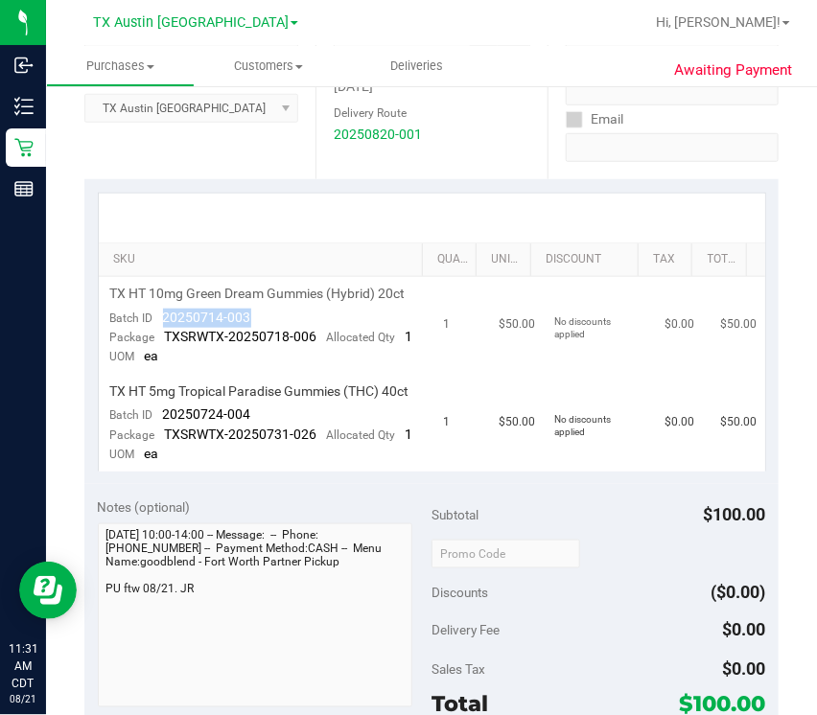
drag, startPoint x: 157, startPoint y: 336, endPoint x: 302, endPoint y: 339, distance: 144.8
click at [304, 340] on td "TX HT 10mg Green Dream Gummies (Hybrid) 20ct Batch ID 20250714-003 Package TXSR…" at bounding box center [266, 326] width 334 height 98
copy span "20250714-003"
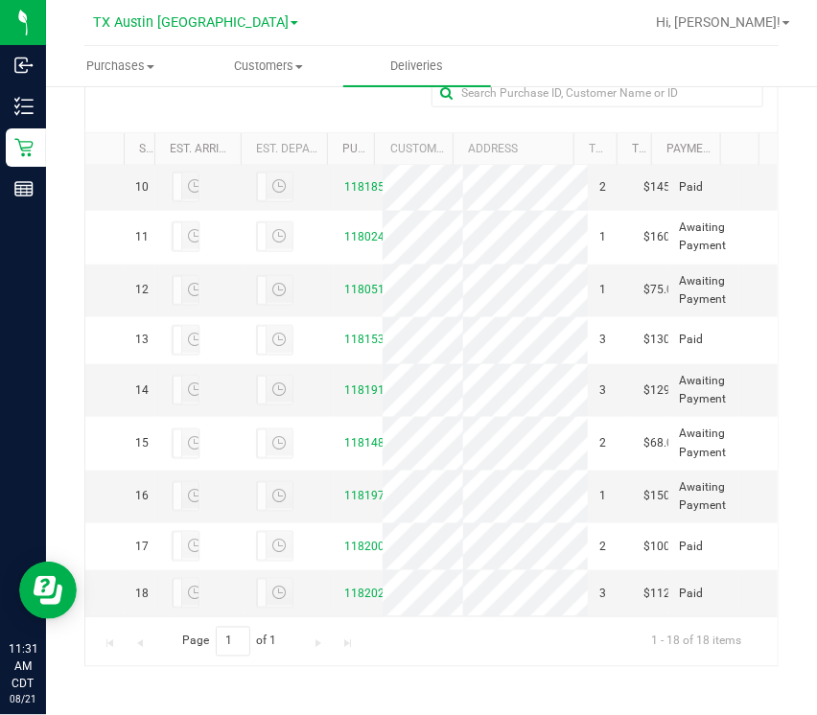
scroll to position [631, 0]
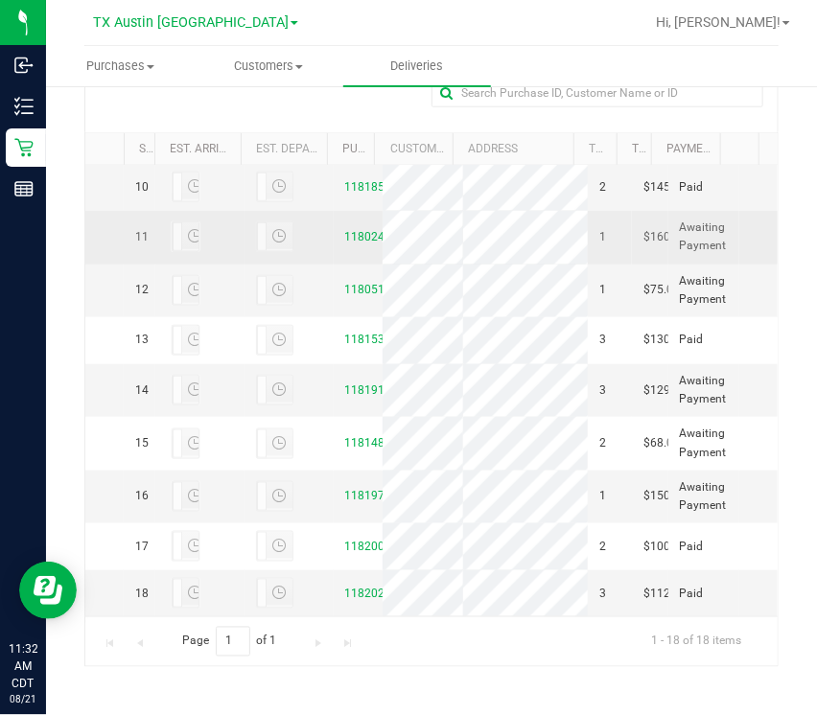
click at [350, 264] on td "11802493" at bounding box center [358, 237] width 49 height 53
copy link "11802493"
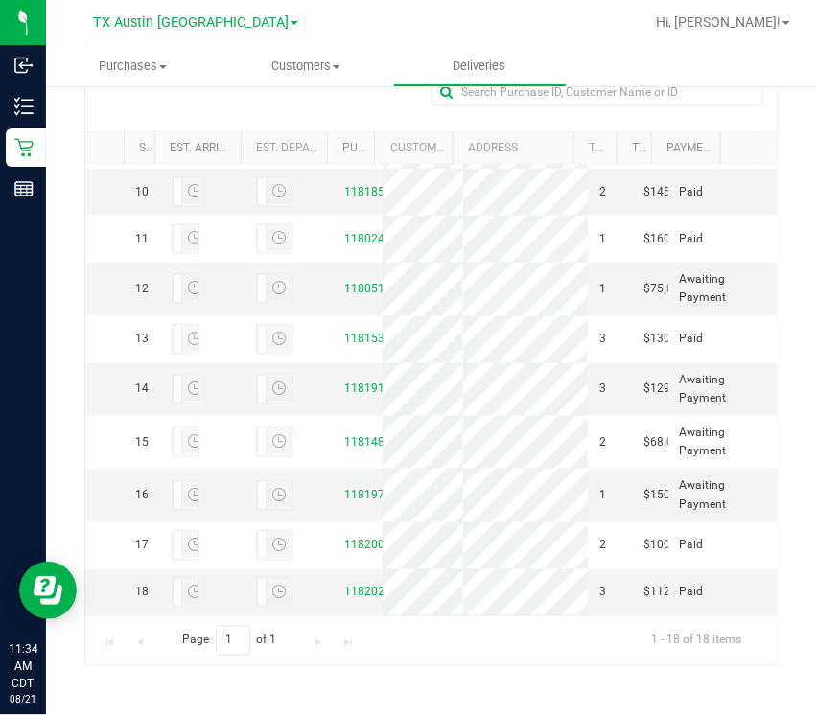
scroll to position [689, 0]
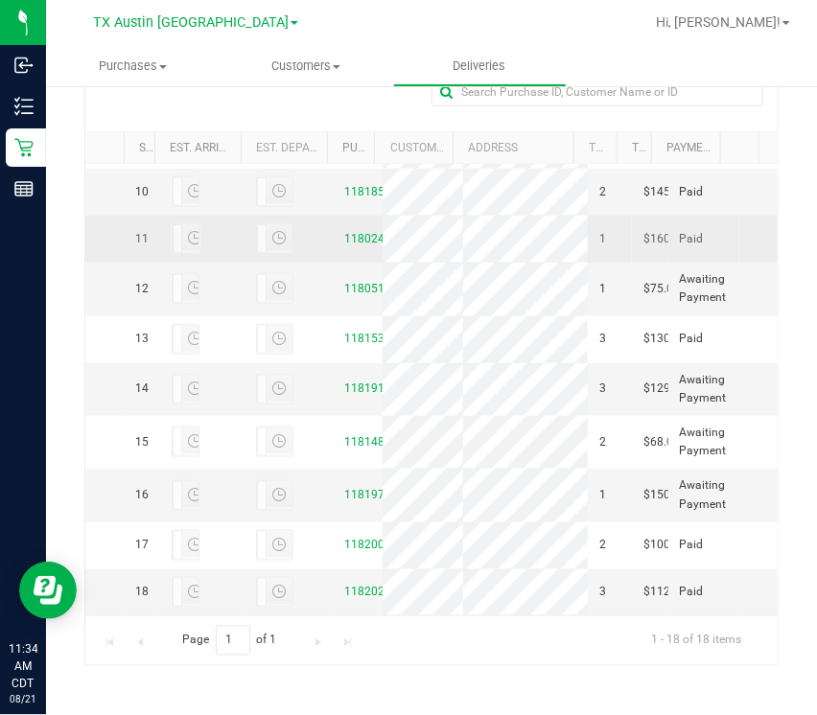
click at [357, 263] on td "11802493" at bounding box center [358, 239] width 49 height 47
click at [347, 245] on link "11802493" at bounding box center [372, 238] width 54 height 13
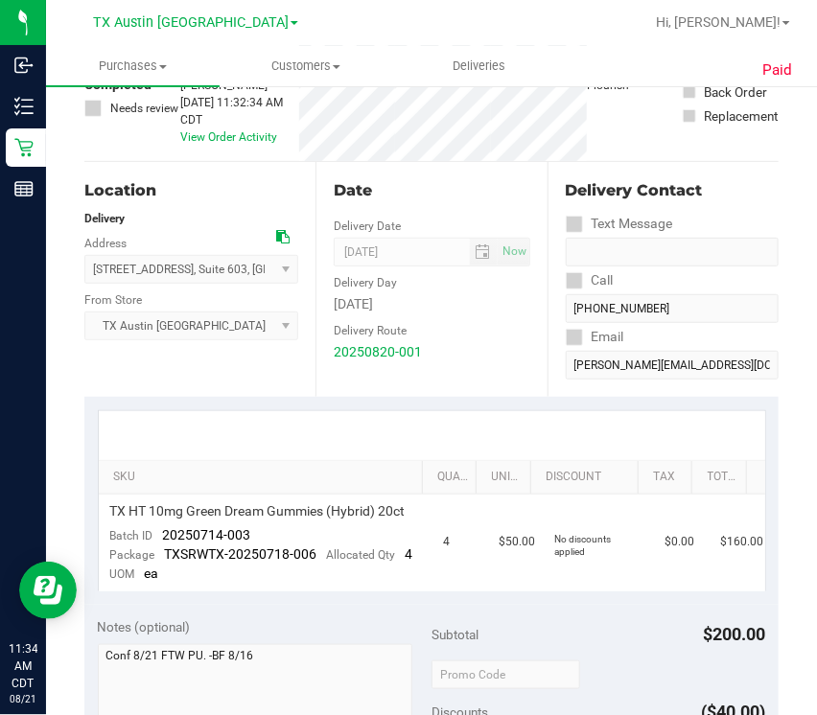
scroll to position [148, 0]
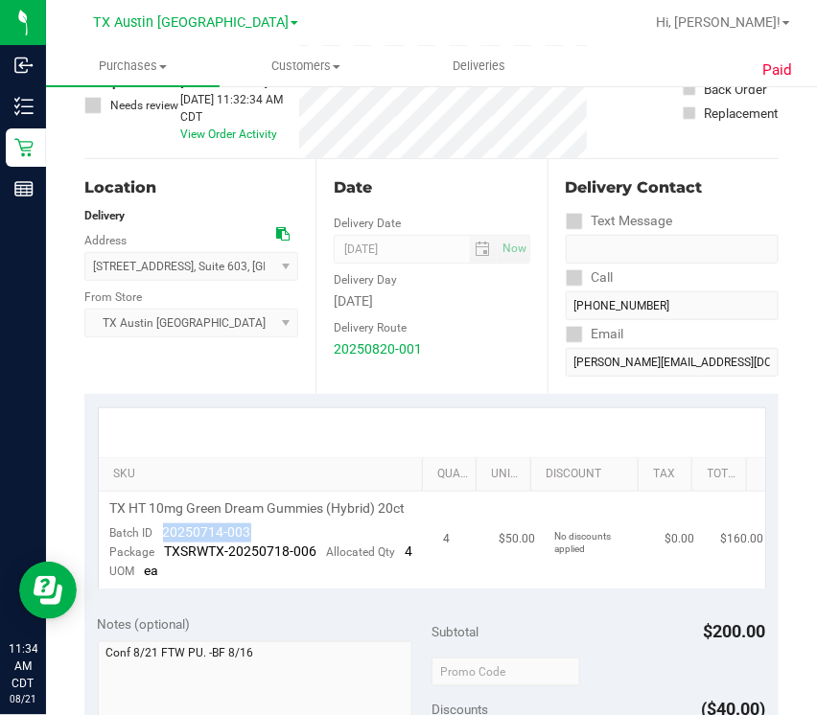
drag, startPoint x: 165, startPoint y: 546, endPoint x: 277, endPoint y: 546, distance: 112.2
click at [278, 546] on td "TX HT 10mg Green Dream Gummies (Hybrid) 20ct Batch ID 20250714-003 Package TXSR…" at bounding box center [266, 540] width 334 height 97
copy span "20250714-003"
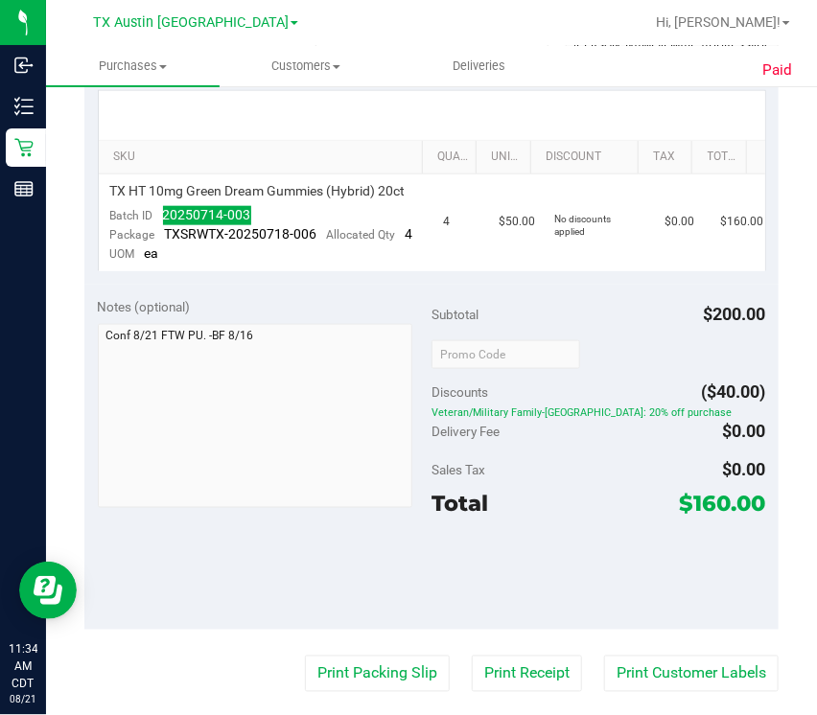
scroll to position [0, 0]
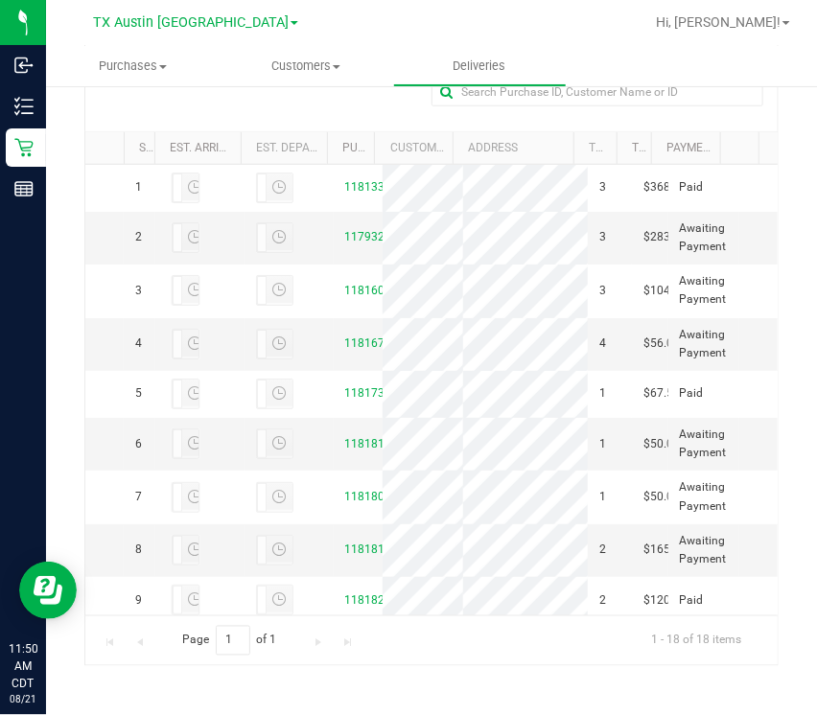
scroll to position [439, 0]
click at [346, 245] on link "11793278" at bounding box center [372, 237] width 54 height 13
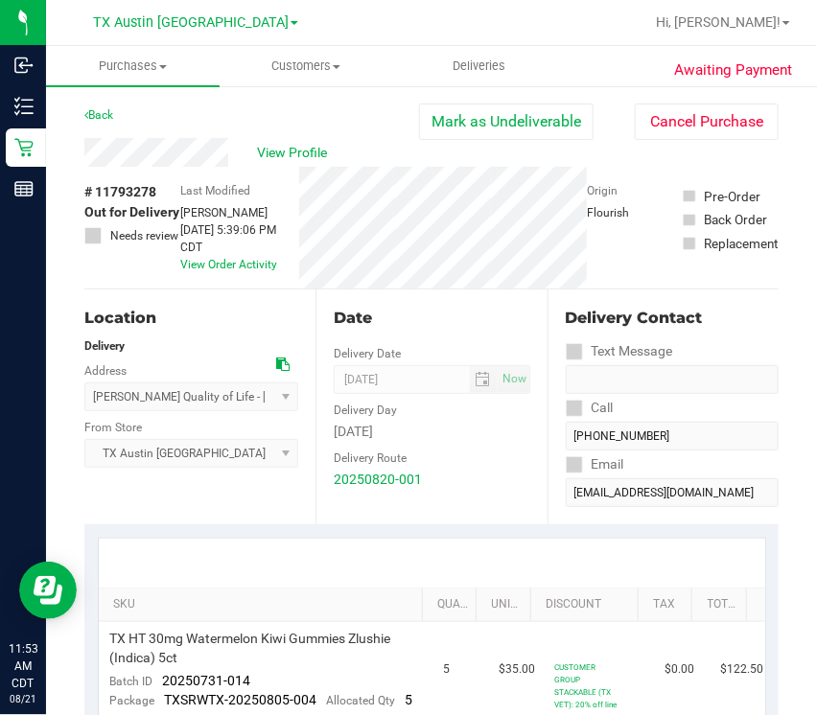
scroll to position [415, 0]
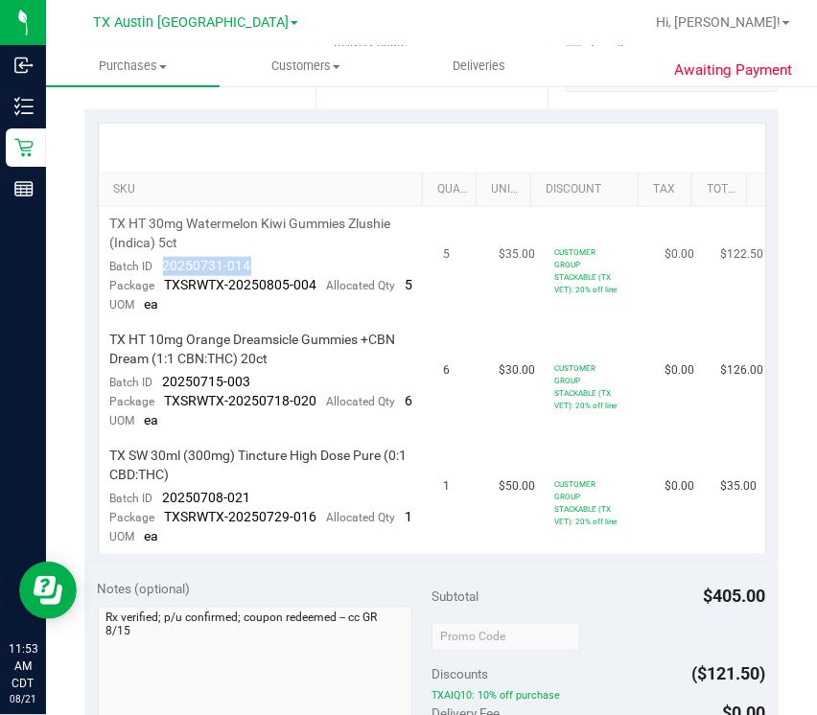
drag, startPoint x: 156, startPoint y: 258, endPoint x: 302, endPoint y: 265, distance: 145.9
click at [302, 265] on td "TX HT 30mg Watermelon Kiwi Gummies Zlushie (Indica) 5ct Batch ID 20250731-014 P…" at bounding box center [266, 265] width 334 height 116
copy span "20250731-014"
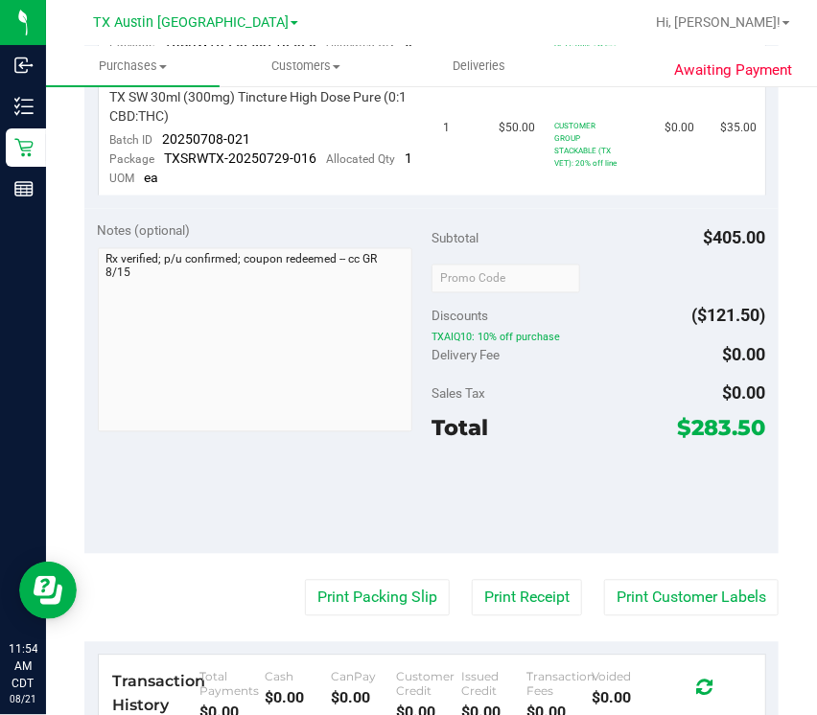
scroll to position [0, 0]
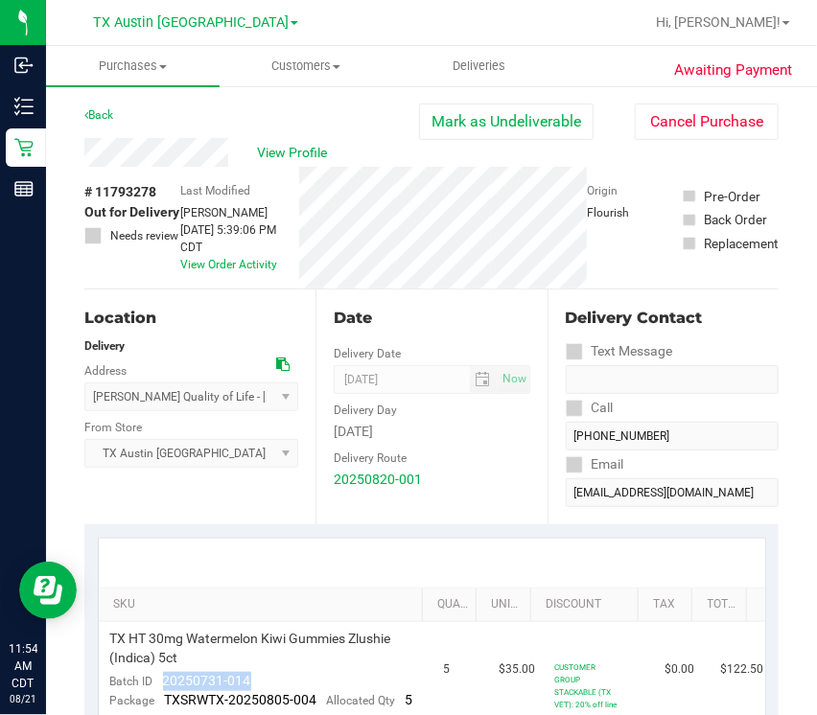
click at [132, 186] on span "# 11793278" at bounding box center [120, 192] width 72 height 20
copy span "11793278"
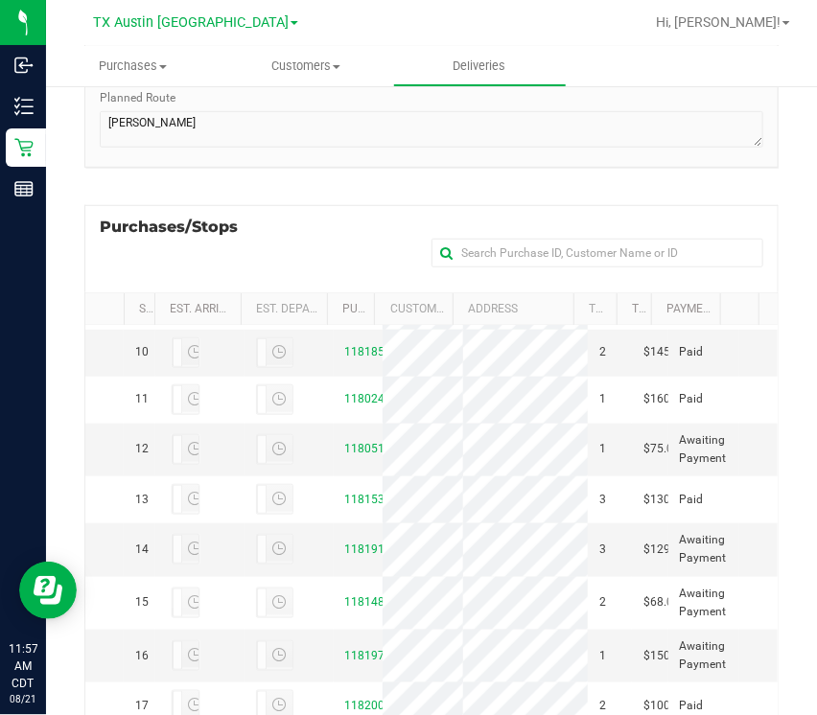
scroll to position [529, 0]
click at [347, 262] on link "11818106" at bounding box center [372, 254] width 54 height 13
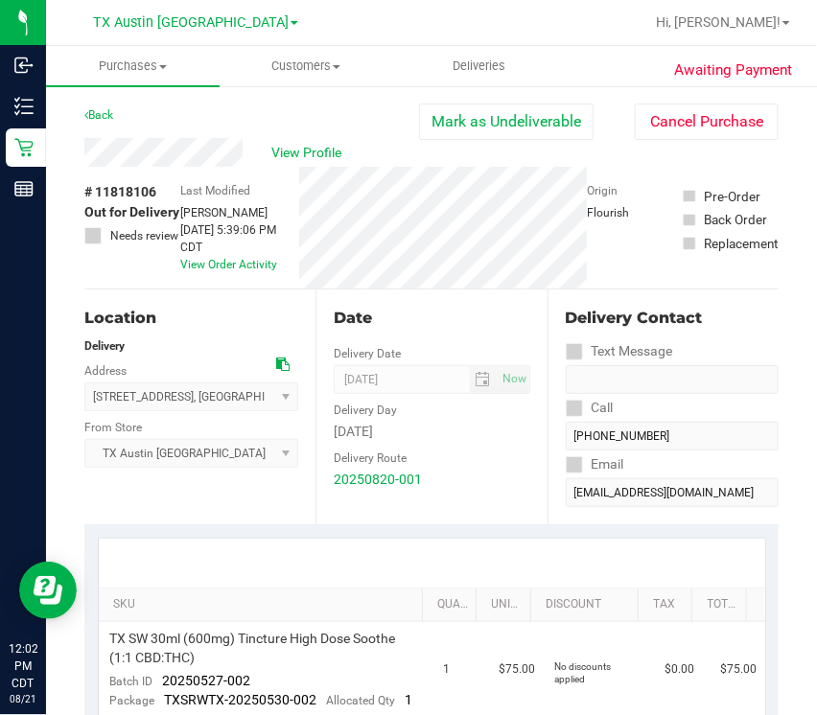
click at [133, 180] on div "# 11818106 Out for Delivery Needs review" at bounding box center [132, 228] width 96 height 122
click at [136, 190] on span "# 11818106" at bounding box center [120, 192] width 72 height 20
copy span "11818106"
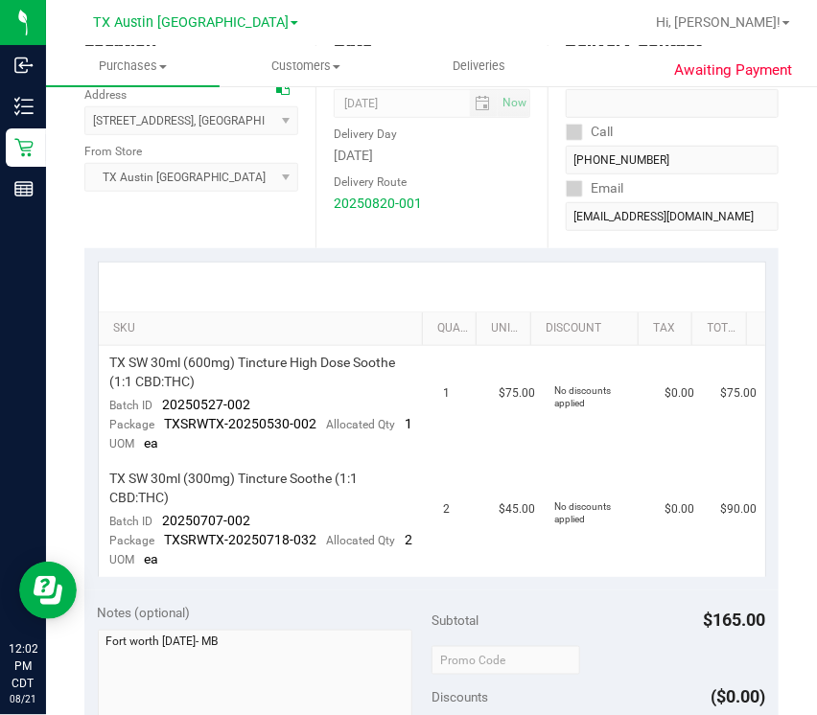
scroll to position [353, 0]
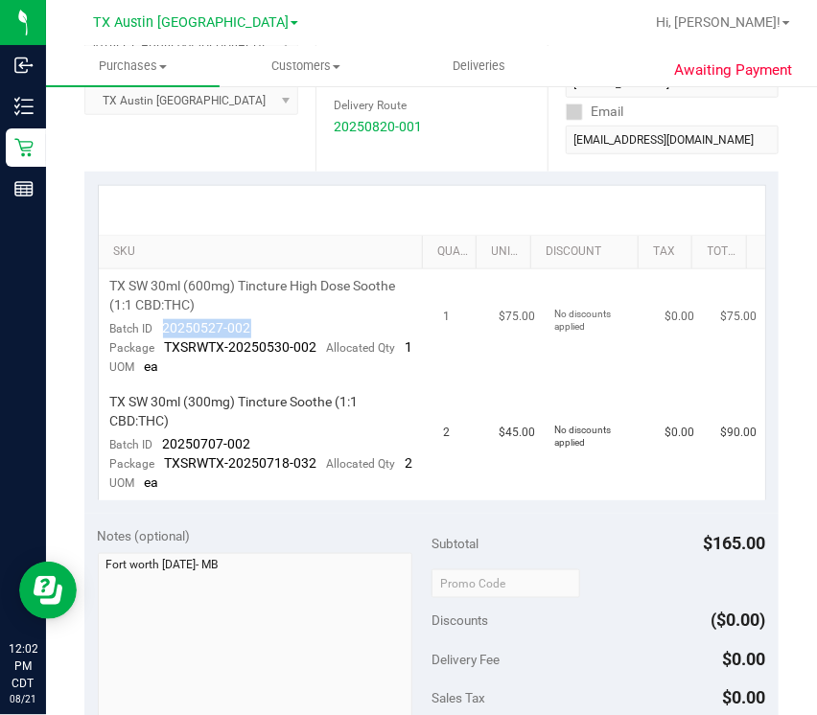
drag, startPoint x: 163, startPoint y: 333, endPoint x: 257, endPoint y: 326, distance: 94.2
click at [257, 326] on td "TX SW 30ml (600mg) Tincture High Dose Soothe (1:1 CBD:THC) Batch ID 20250527-00…" at bounding box center [266, 327] width 334 height 116
copy span "20250527-002"
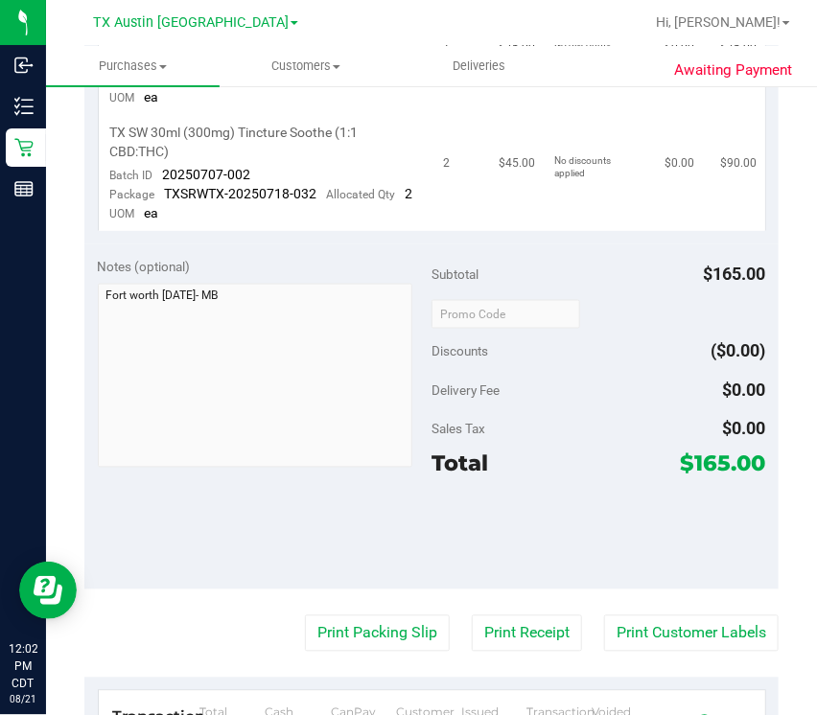
scroll to position [623, 0]
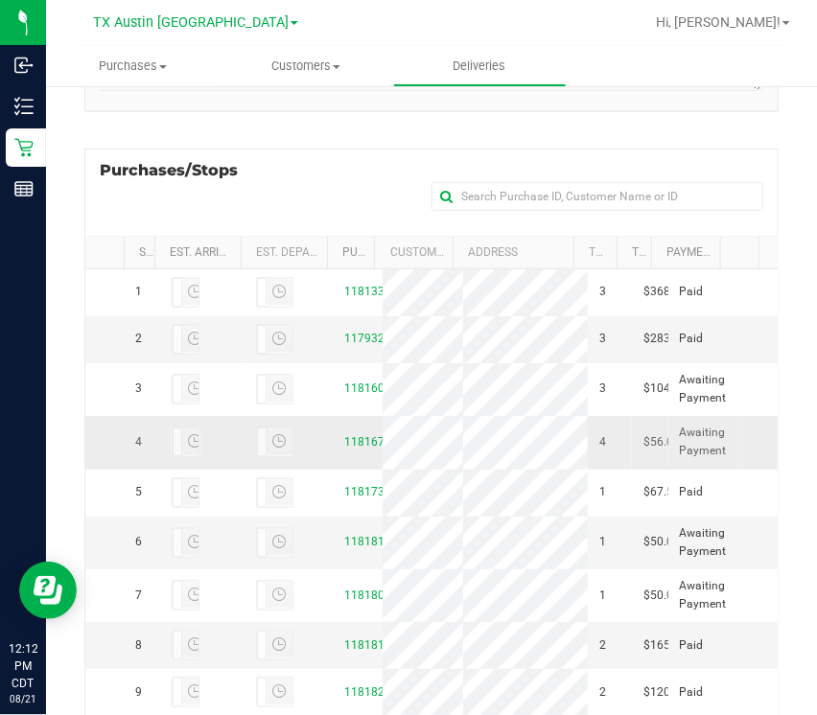
click at [345, 452] on div "11816768" at bounding box center [358, 442] width 26 height 18
click at [345, 449] on link "11816768" at bounding box center [372, 441] width 54 height 13
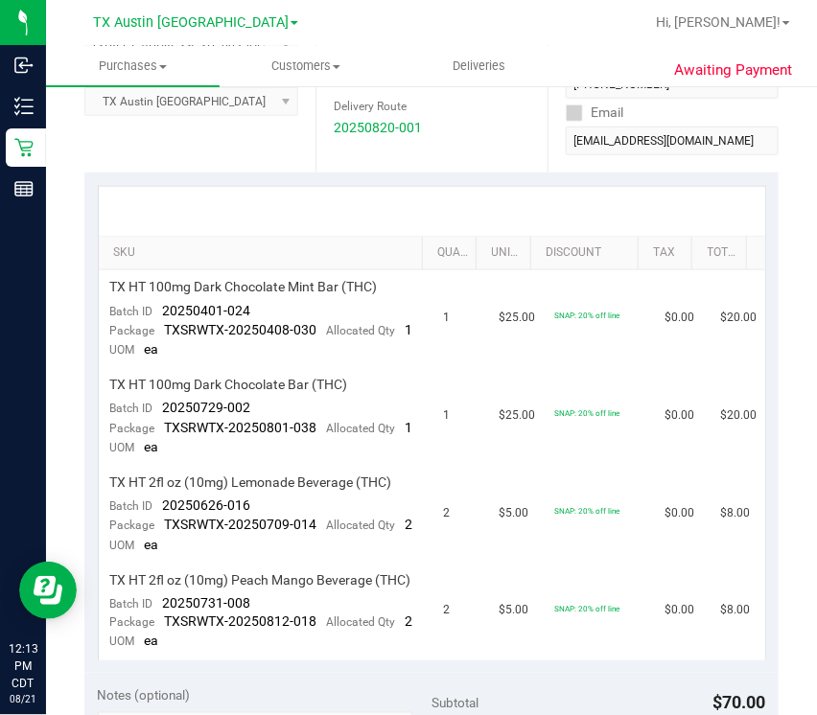
scroll to position [358, 0]
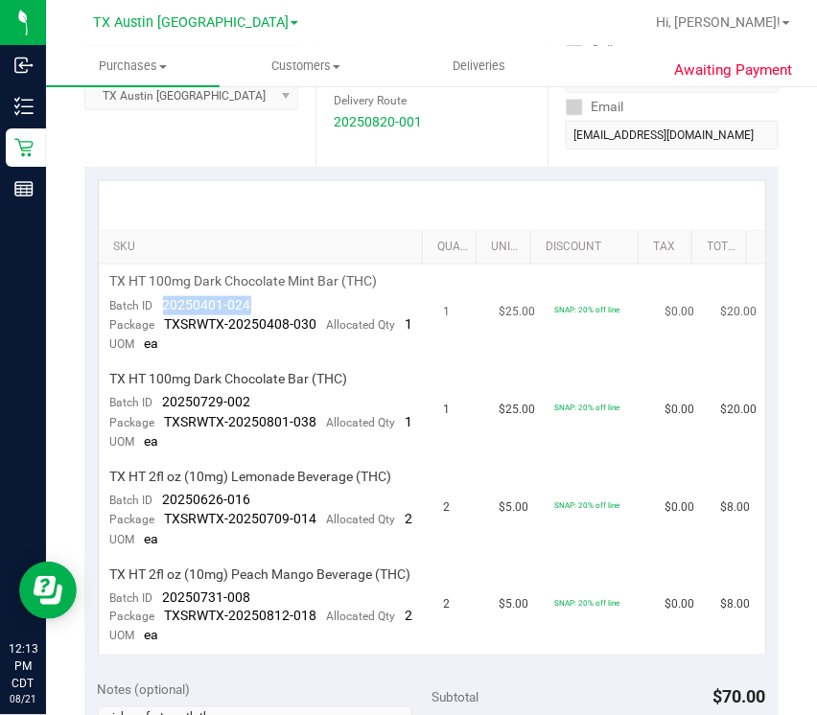
drag, startPoint x: 162, startPoint y: 302, endPoint x: 252, endPoint y: 303, distance: 90.1
click at [251, 303] on td "TX HT 100mg Dark Chocolate Mint Bar (THC) Batch ID 20250401-024 Package TXSRWTX…" at bounding box center [266, 314] width 334 height 98
copy span "20250401-024"
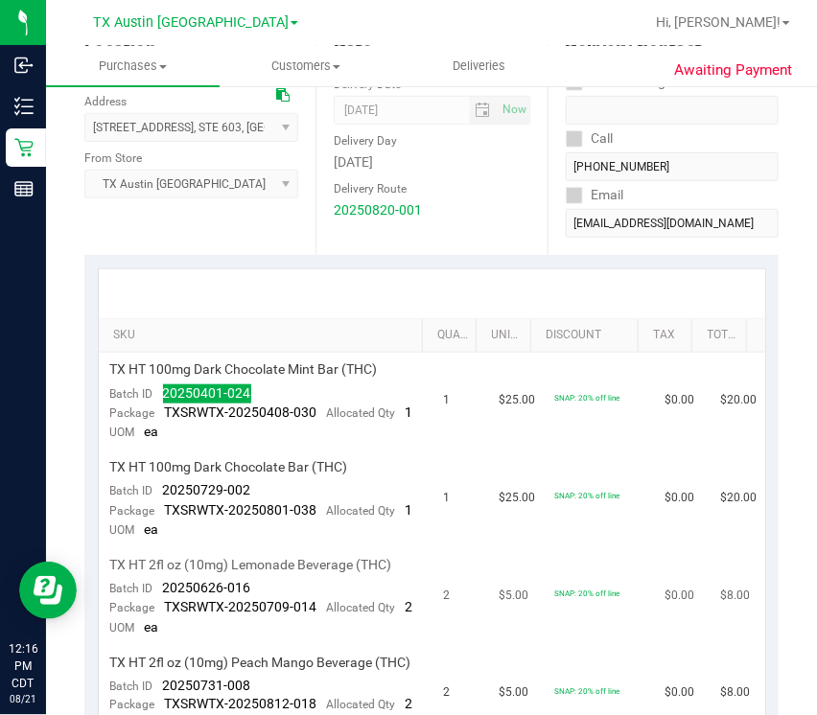
scroll to position [0, 0]
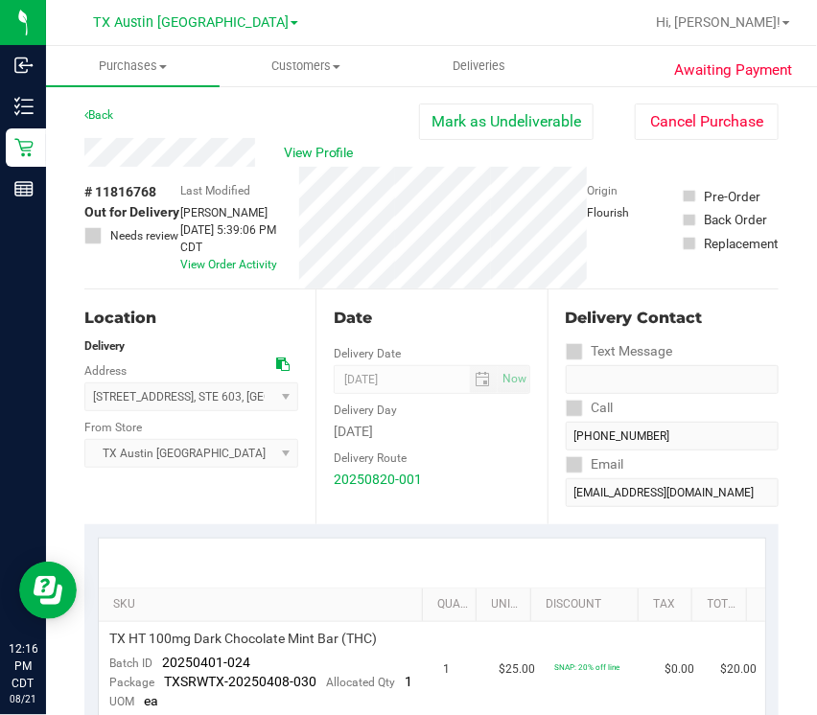
click at [122, 197] on span "# 11816768" at bounding box center [120, 192] width 72 height 20
copy span "11816768"
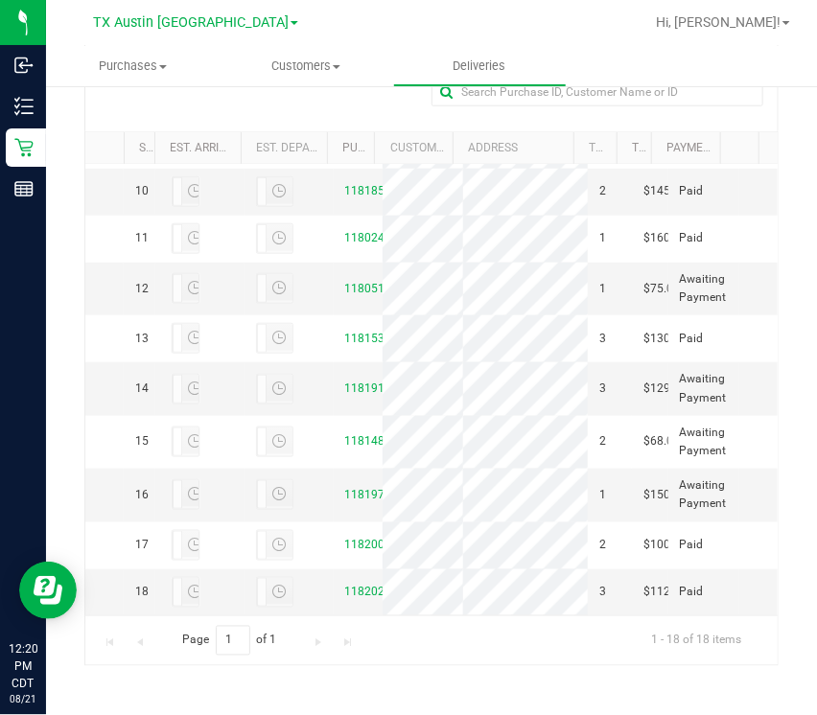
scroll to position [1030, 0]
click at [338, 469] on td "11819780" at bounding box center [358, 495] width 49 height 53
click at [351, 488] on link "11819780" at bounding box center [372, 494] width 54 height 13
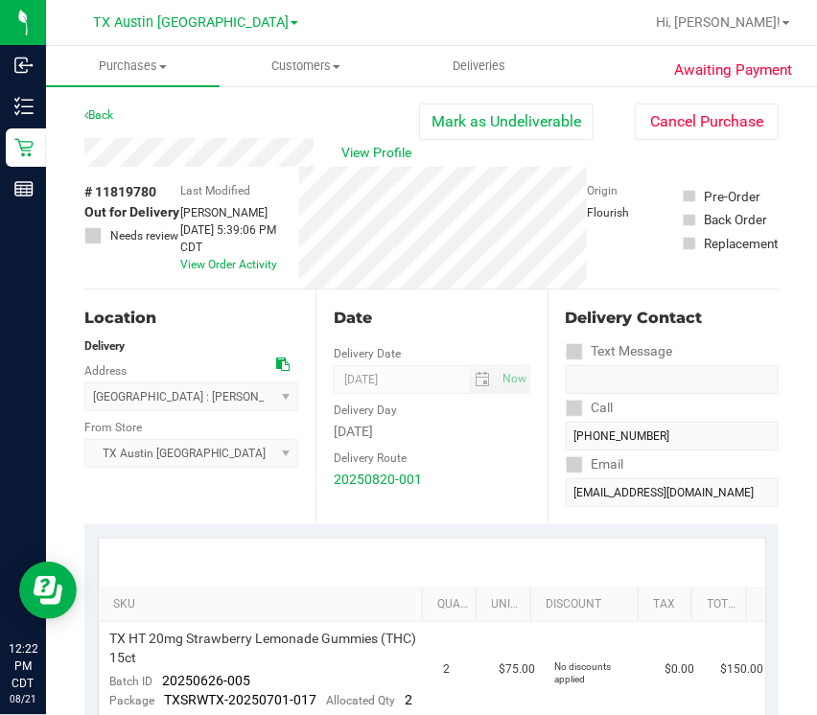
click at [113, 198] on span "# 11819780" at bounding box center [120, 192] width 72 height 20
copy span "11819780"
click at [342, 163] on span "View Profile" at bounding box center [380, 153] width 77 height 20
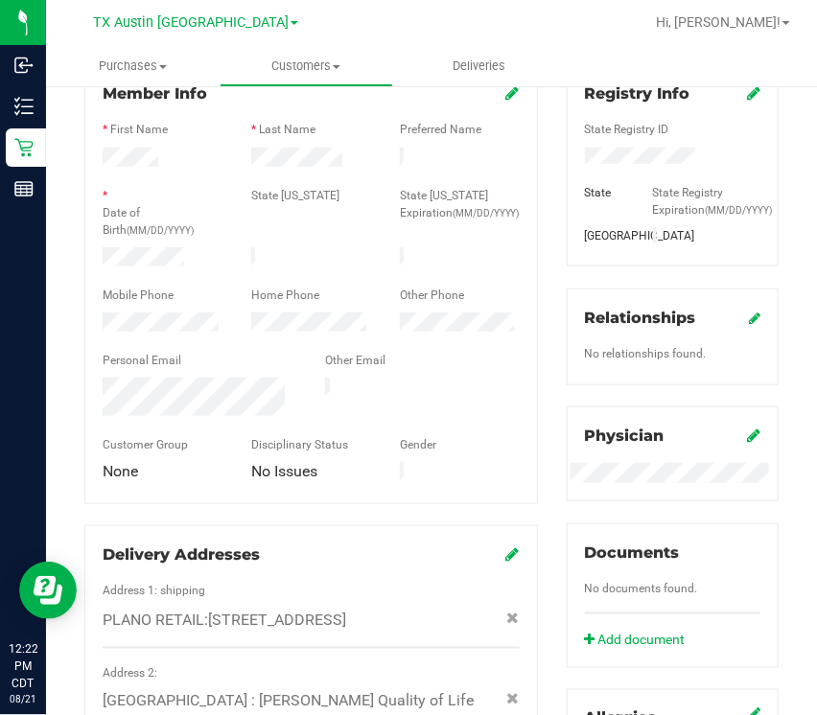
scroll to position [293, 0]
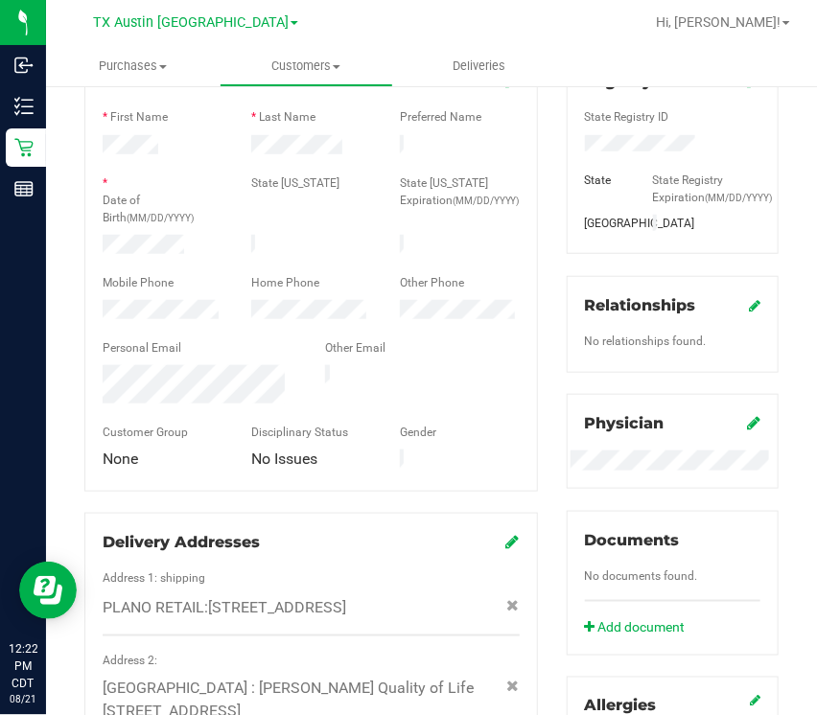
click at [343, 274] on div "Home Phone" at bounding box center [311, 285] width 149 height 22
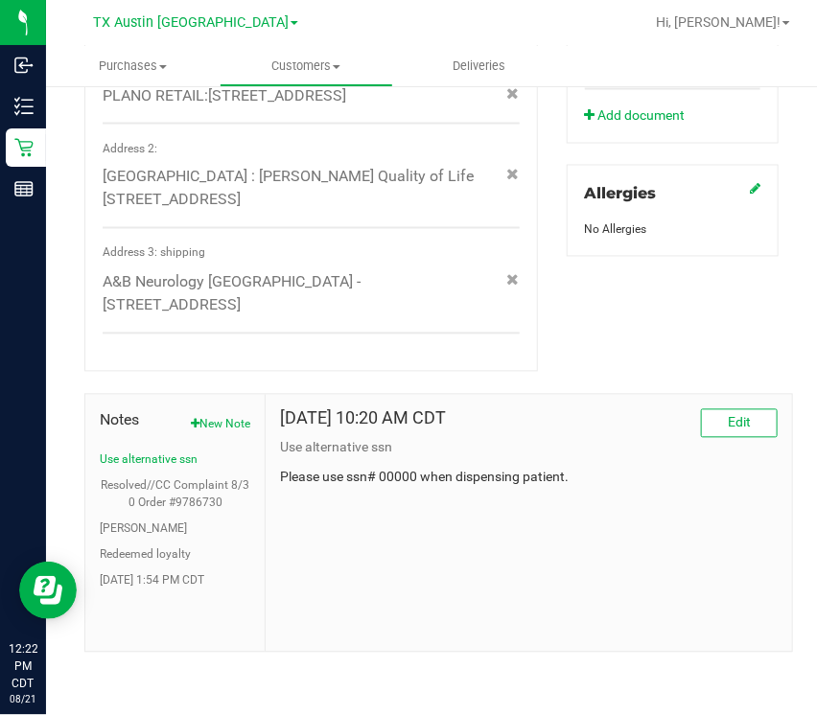
scroll to position [805, 0]
click at [112, 527] on button "[PERSON_NAME]" at bounding box center [143, 530] width 87 height 17
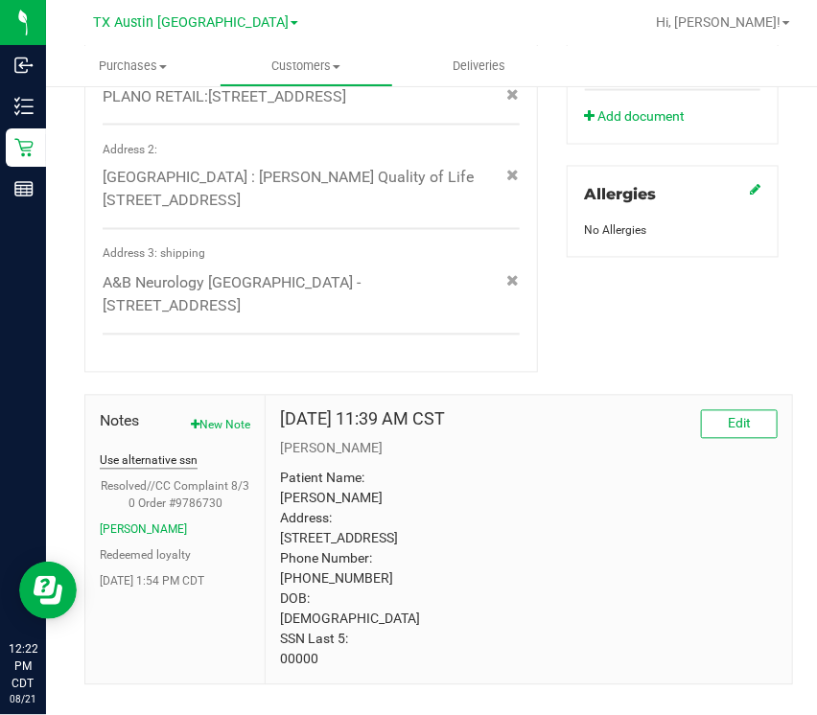
click at [173, 466] on button "Use alternative ssn" at bounding box center [149, 461] width 98 height 17
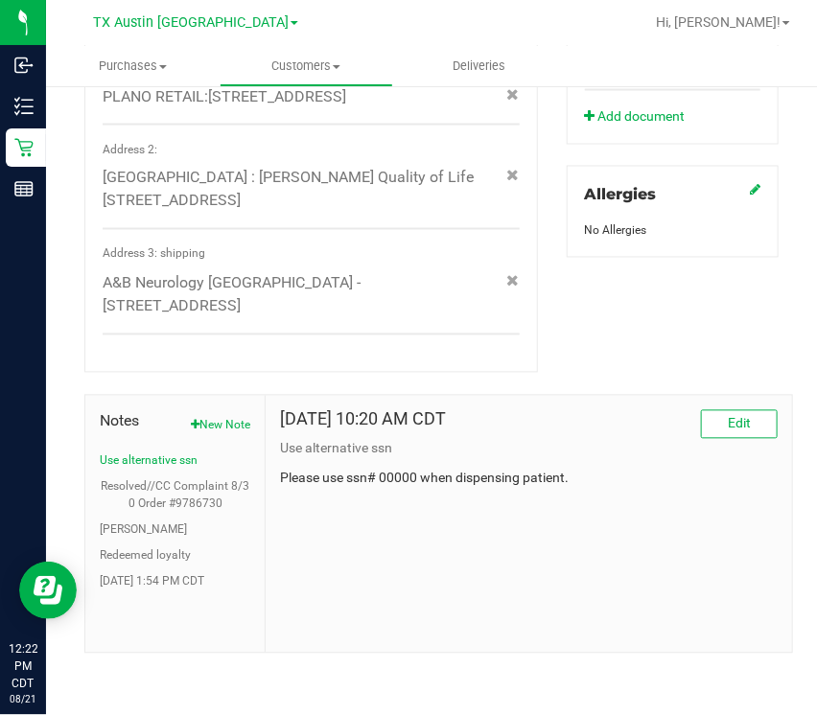
click at [391, 475] on p "Please use ssn# 00000 when dispensing patient." at bounding box center [529, 479] width 498 height 20
copy p "00000"
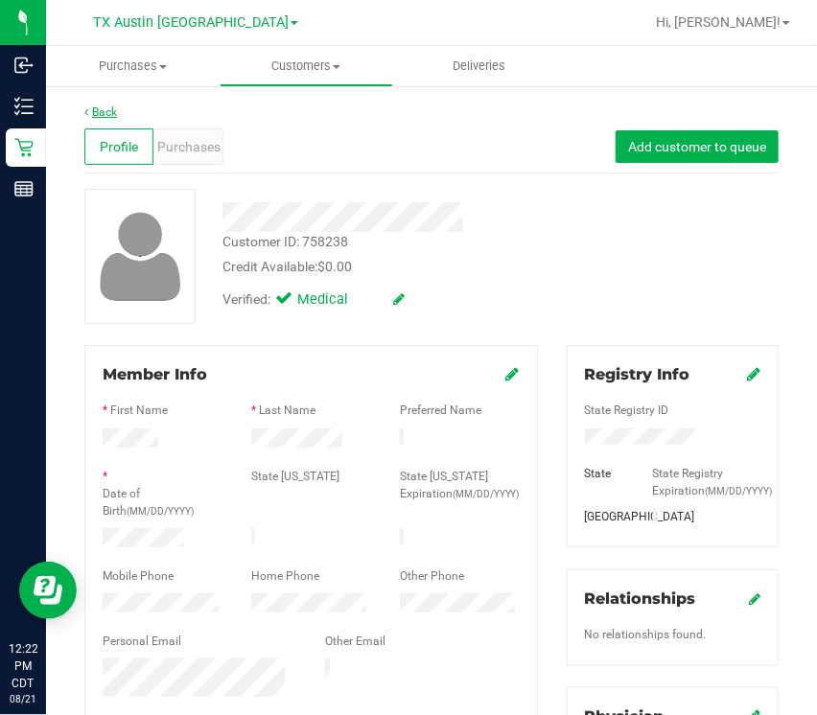
click at [103, 109] on link "Back" at bounding box center [100, 111] width 33 height 13
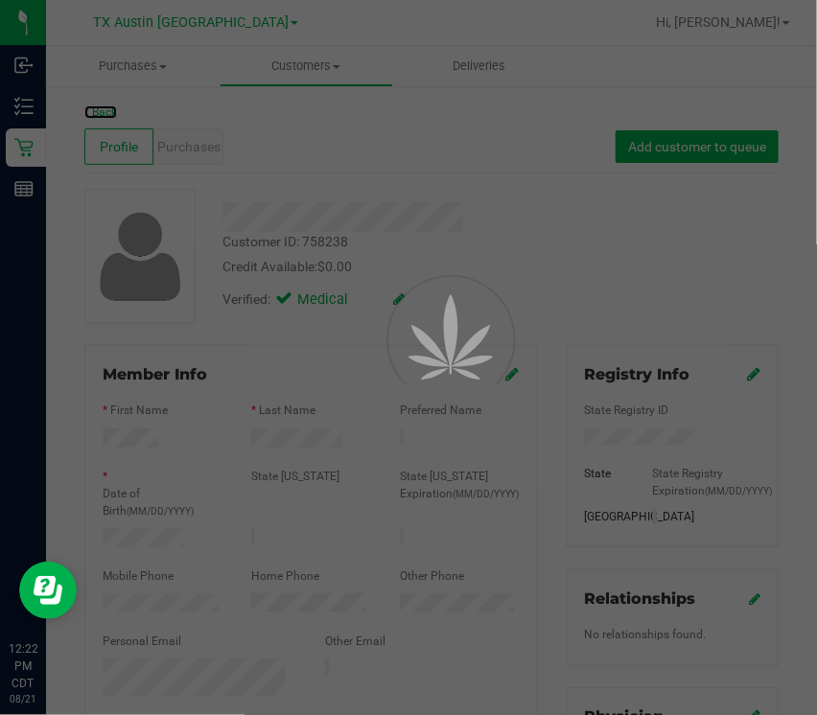
click at [84, 105] on link "Back" at bounding box center [100, 111] width 33 height 13
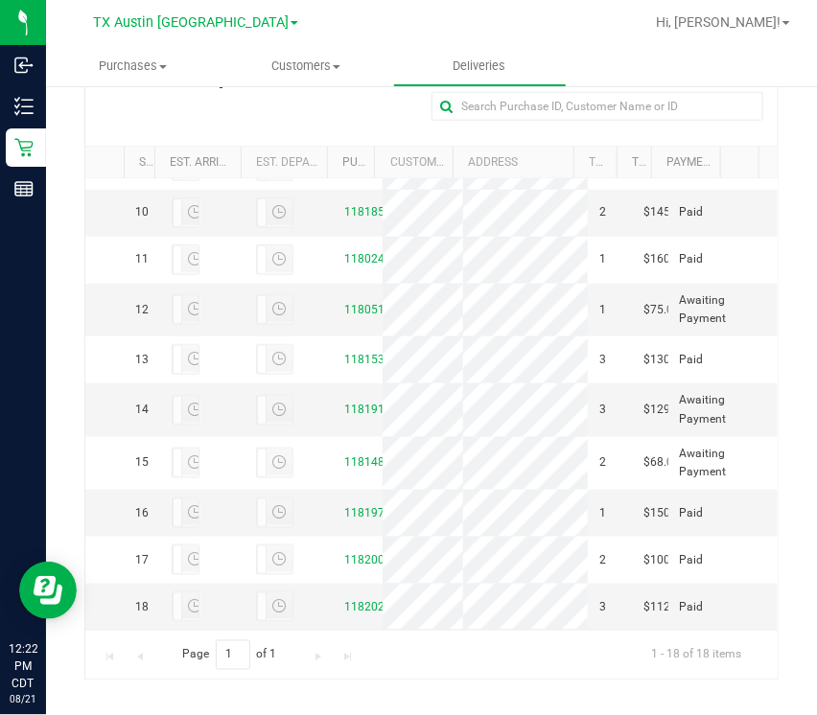
scroll to position [440, 0]
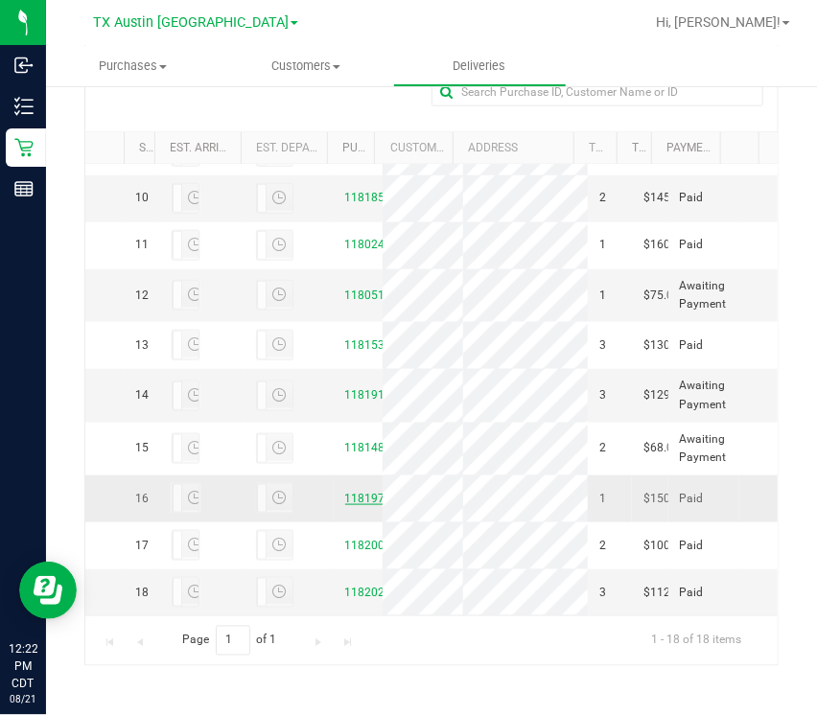
click at [345, 492] on link "11819780" at bounding box center [372, 498] width 54 height 13
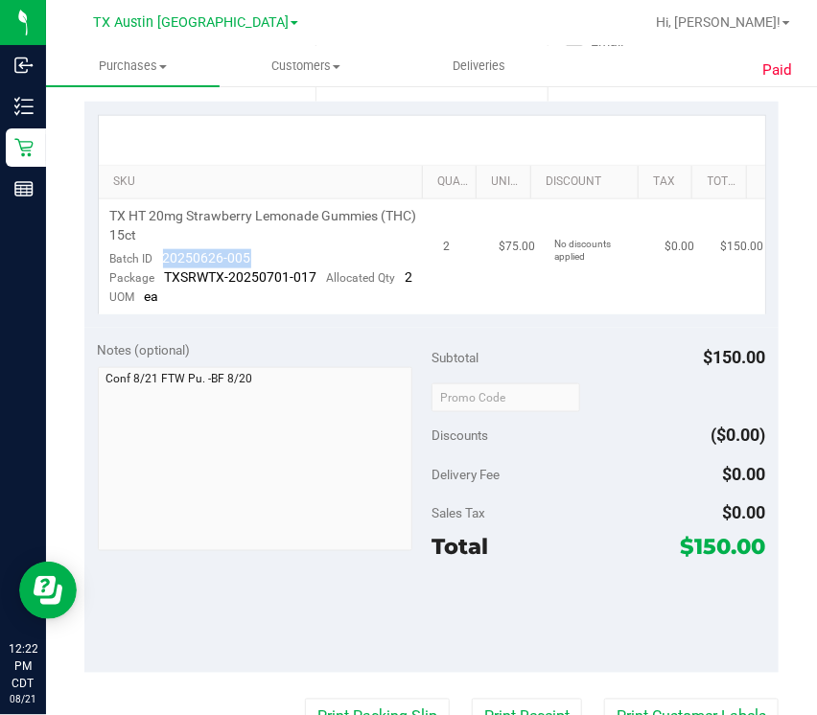
drag, startPoint x: 161, startPoint y: 257, endPoint x: 291, endPoint y: 262, distance: 129.5
click at [291, 262] on td "TX HT 20mg Strawberry Lemonade Gummies (THC) 15ct Batch ID 20250626-005 Package…" at bounding box center [266, 256] width 334 height 115
copy span "20250626-005"
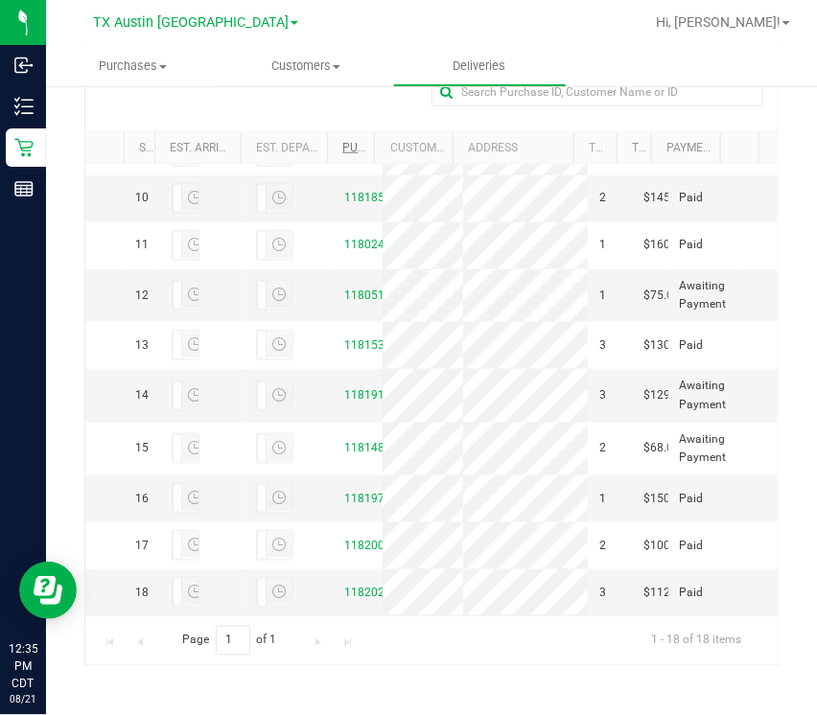
scroll to position [689, 0]
click at [345, 302] on link "11805149" at bounding box center [372, 295] width 54 height 13
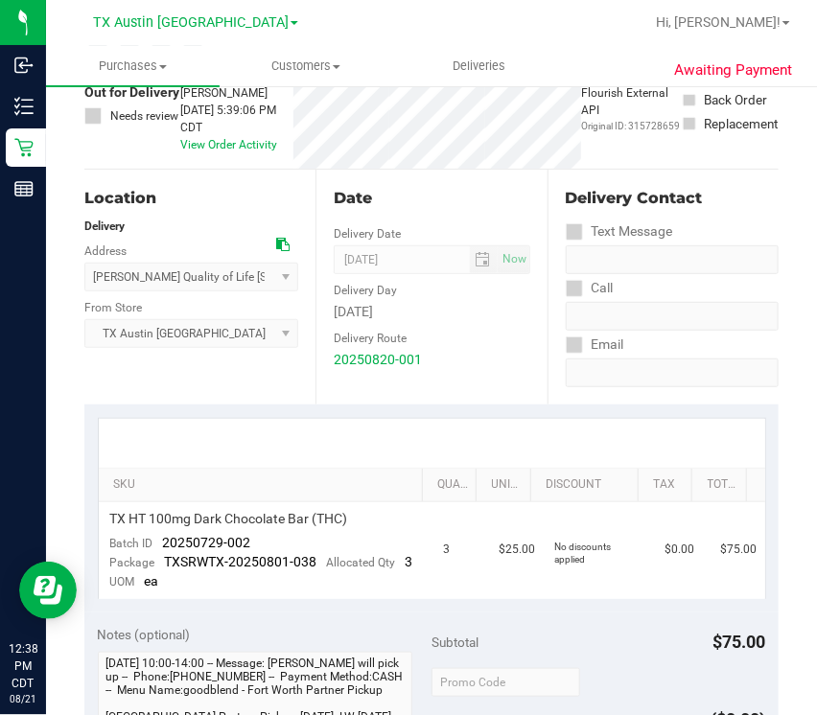
scroll to position [135, 0]
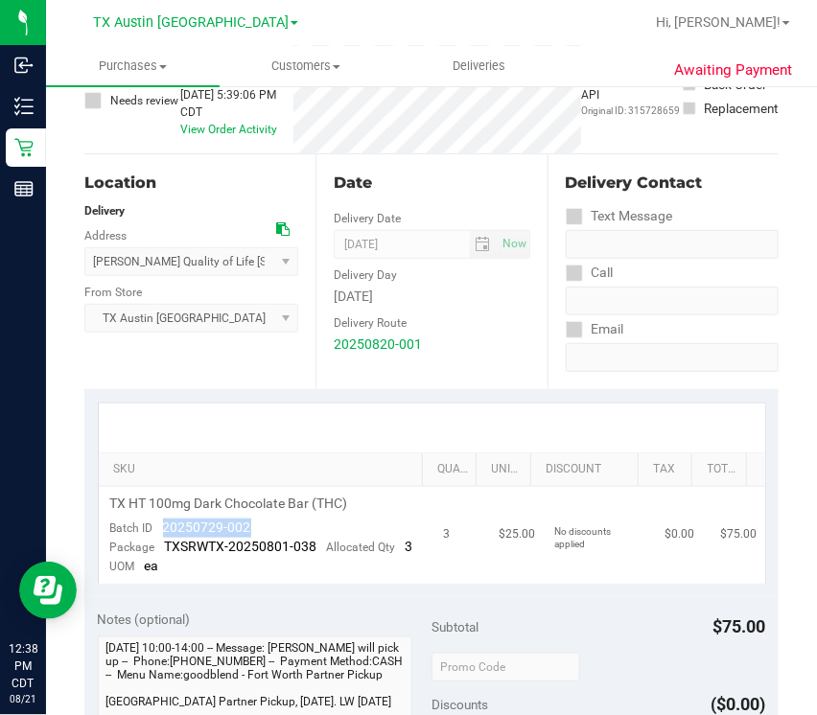
drag, startPoint x: 165, startPoint y: 526, endPoint x: 280, endPoint y: 518, distance: 115.4
click at [280, 518] on td "TX HT 100mg Dark Chocolate Bar (THC) Batch ID 20250729-002 Package TXSRWTX-2025…" at bounding box center [266, 535] width 334 height 97
copy span "20250729-002"
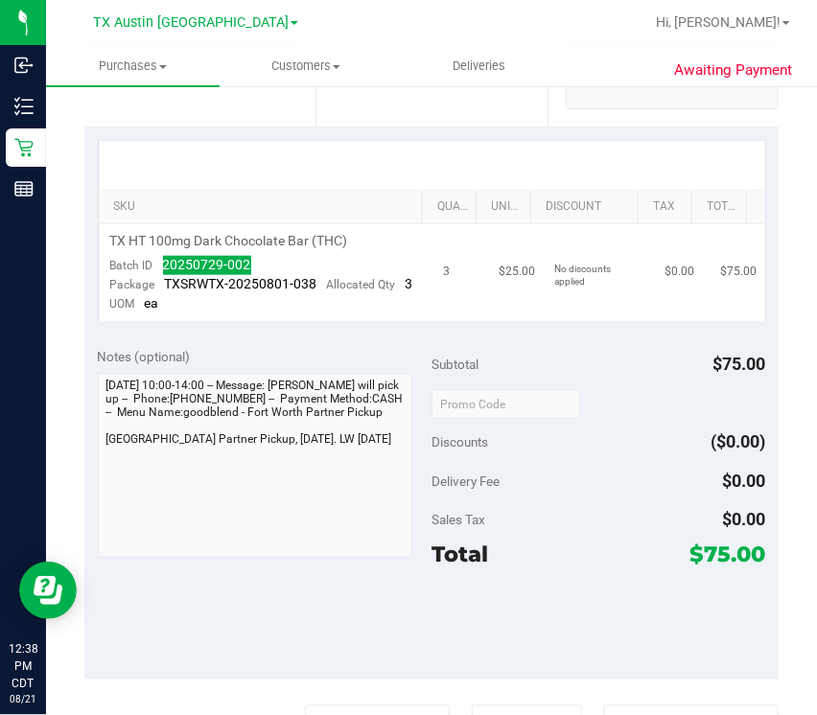
scroll to position [0, 0]
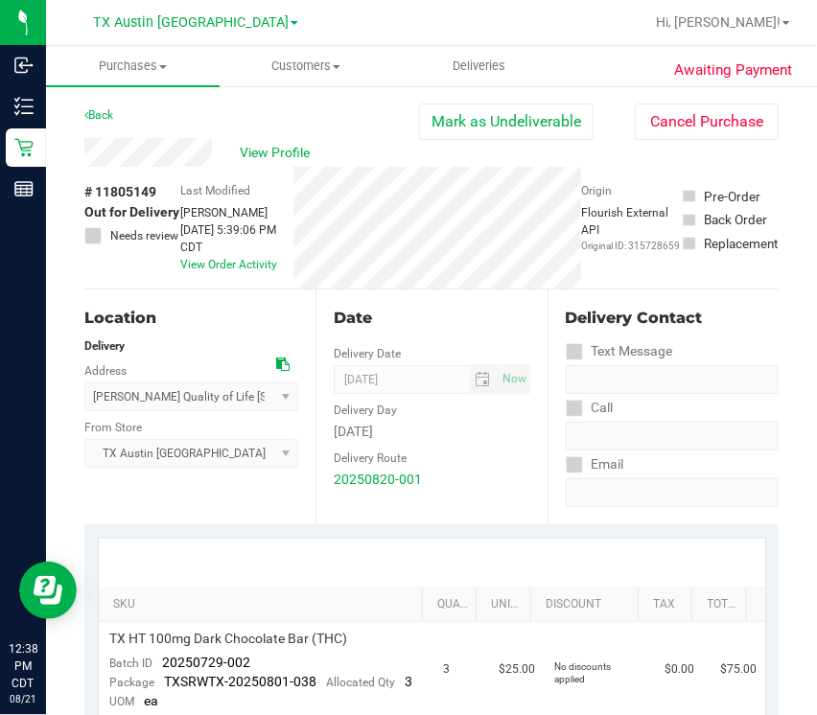
click at [151, 187] on span "# 11805149" at bounding box center [120, 192] width 72 height 20
drag, startPoint x: 151, startPoint y: 187, endPoint x: 134, endPoint y: 193, distance: 17.3
click at [134, 193] on span "# 11805149" at bounding box center [120, 192] width 72 height 20
copy span "11805149"
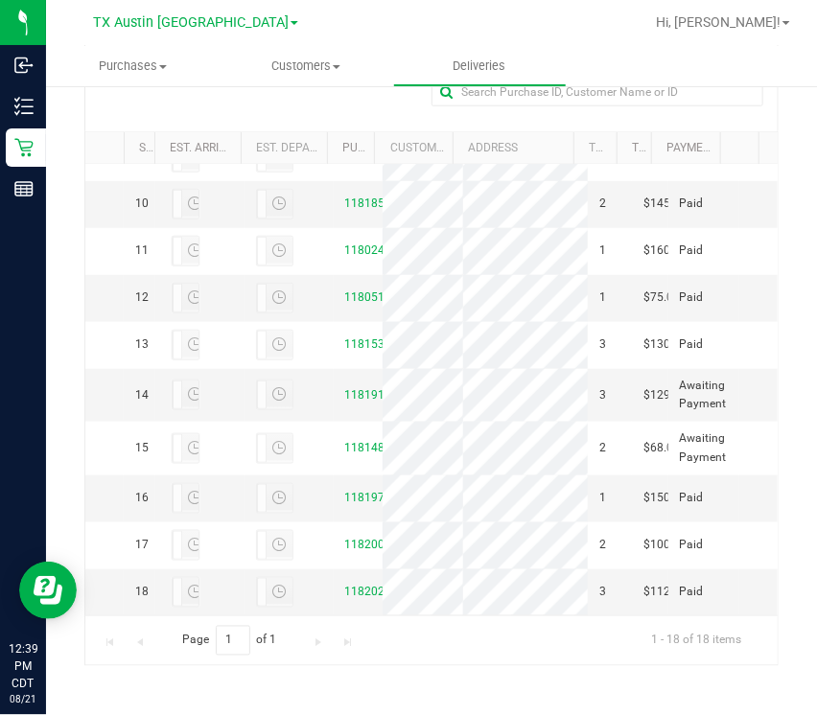
scroll to position [1090, 0]
